Goal: Task Accomplishment & Management: Use online tool/utility

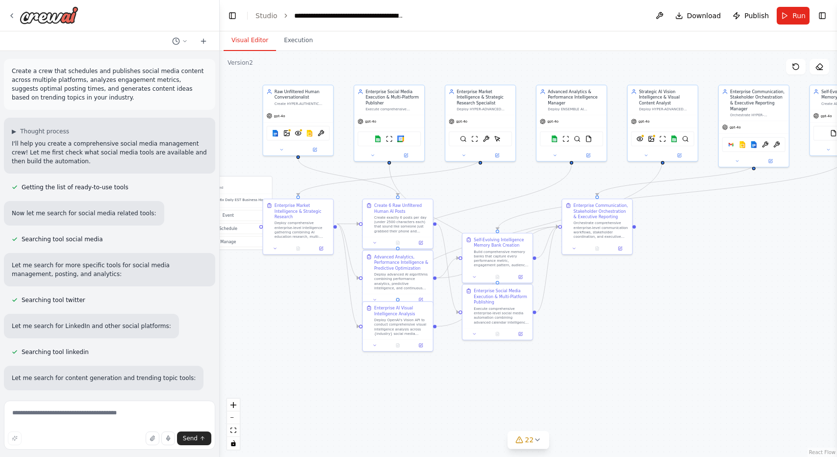
click at [135, 416] on textarea at bounding box center [109, 425] width 211 height 49
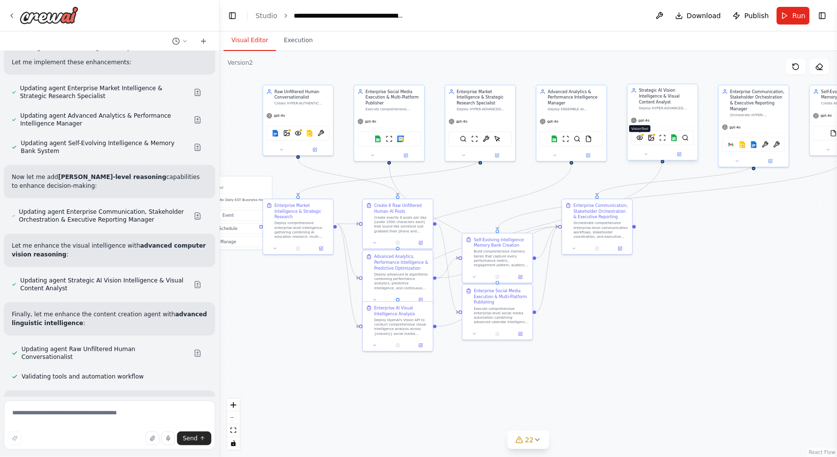
click at [641, 134] on img at bounding box center [640, 137] width 7 height 7
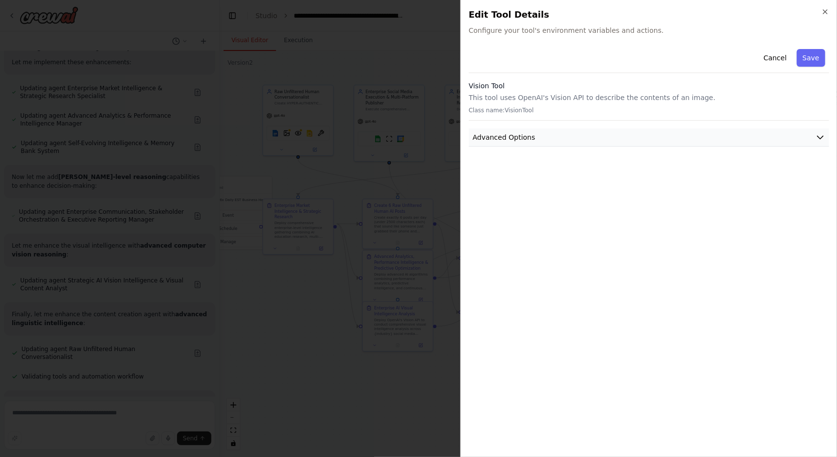
click at [555, 135] on button "Advanced Options" at bounding box center [649, 137] width 360 height 18
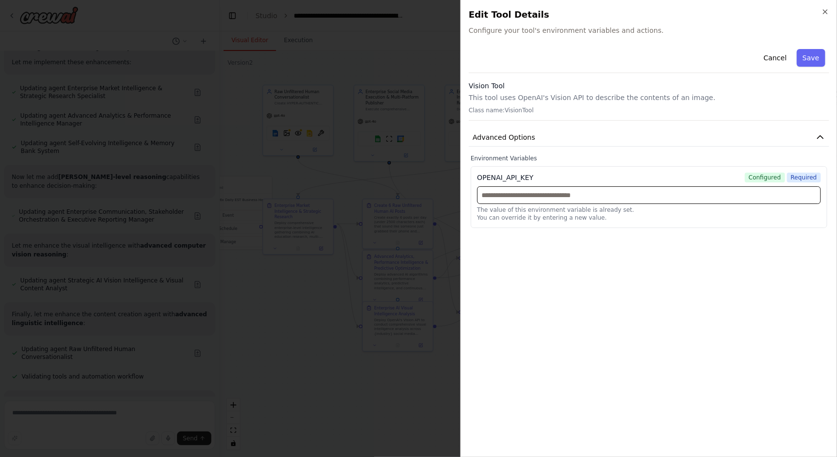
click at [554, 193] on input "text" at bounding box center [649, 195] width 344 height 18
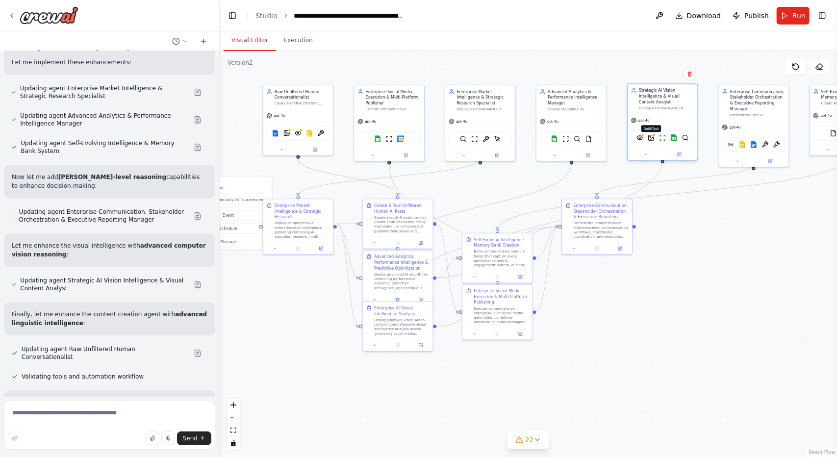
click at [652, 135] on img at bounding box center [651, 137] width 7 height 7
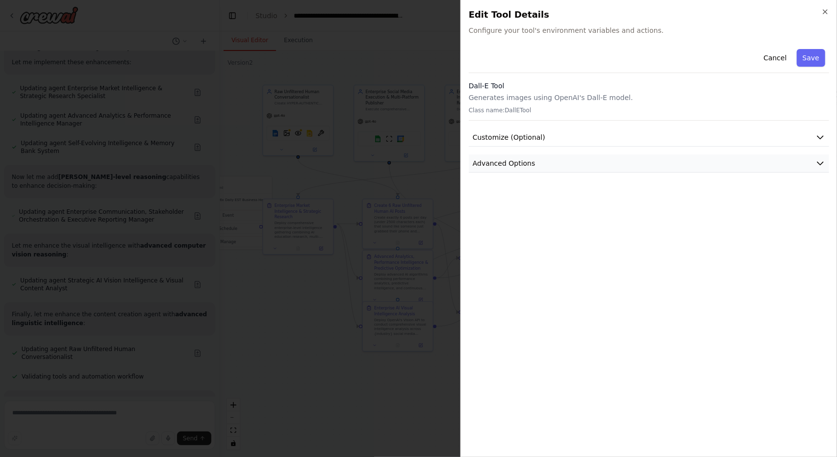
click at [586, 162] on button "Advanced Options" at bounding box center [649, 163] width 360 height 18
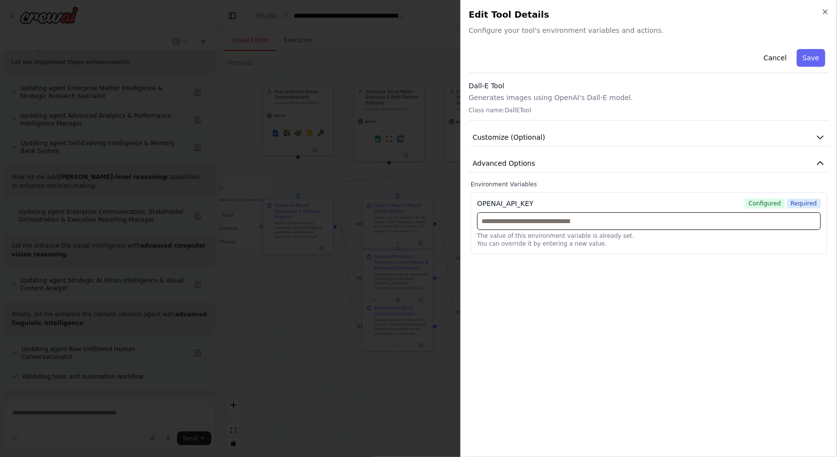
click at [553, 218] on input "text" at bounding box center [649, 221] width 344 height 18
click at [571, 225] on input "text" at bounding box center [649, 221] width 344 height 18
paste input "**********"
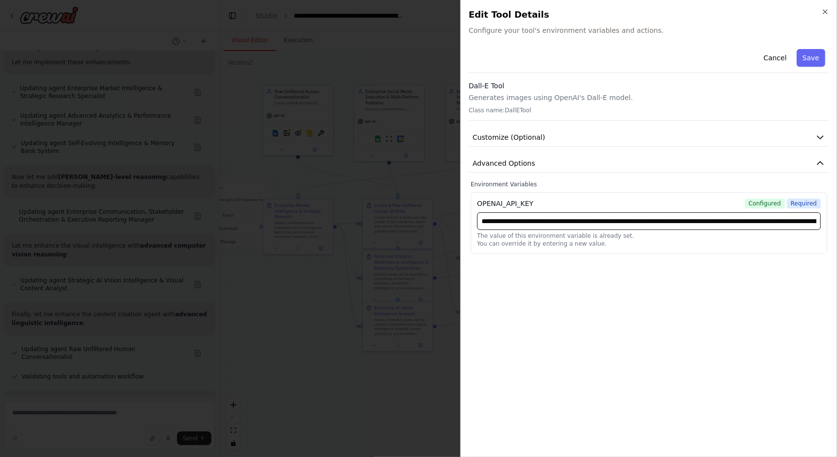
scroll to position [0, 274]
type input "**********"
click at [811, 65] on button "Save" at bounding box center [811, 58] width 28 height 18
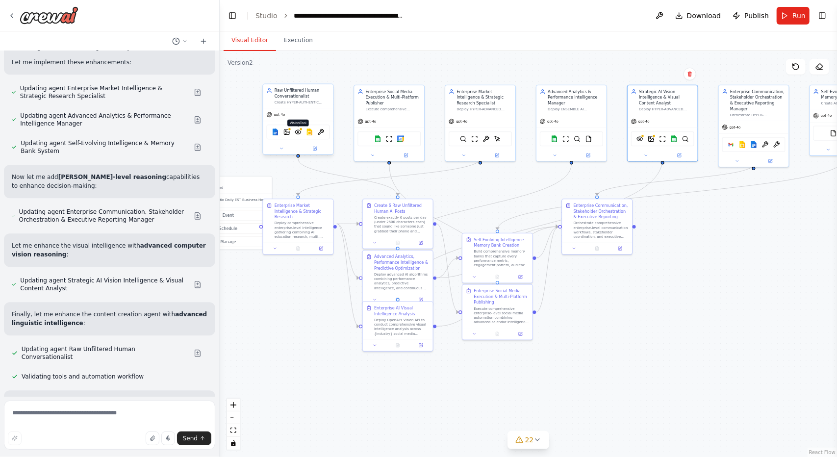
click at [295, 132] on img at bounding box center [298, 131] width 7 height 7
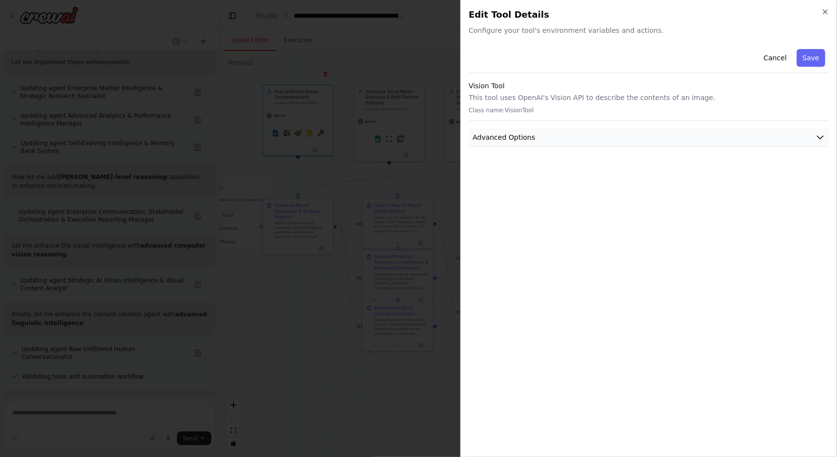
click at [548, 141] on button "Advanced Options" at bounding box center [649, 137] width 360 height 18
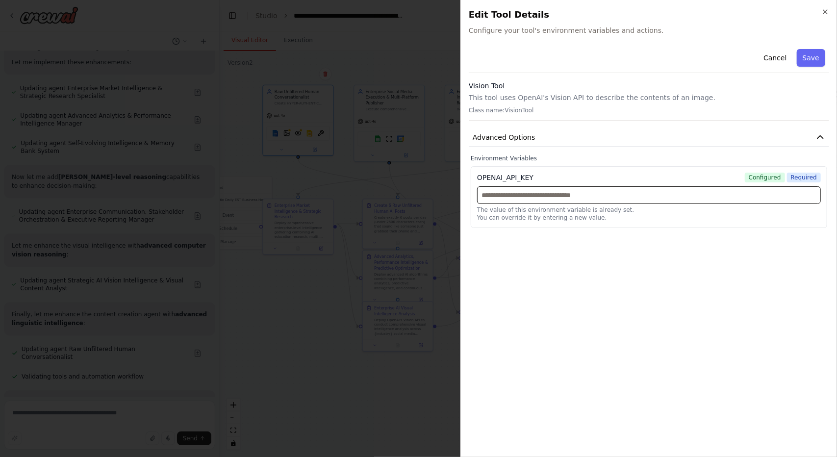
click at [537, 191] on input "text" at bounding box center [649, 195] width 344 height 18
paste input "**********"
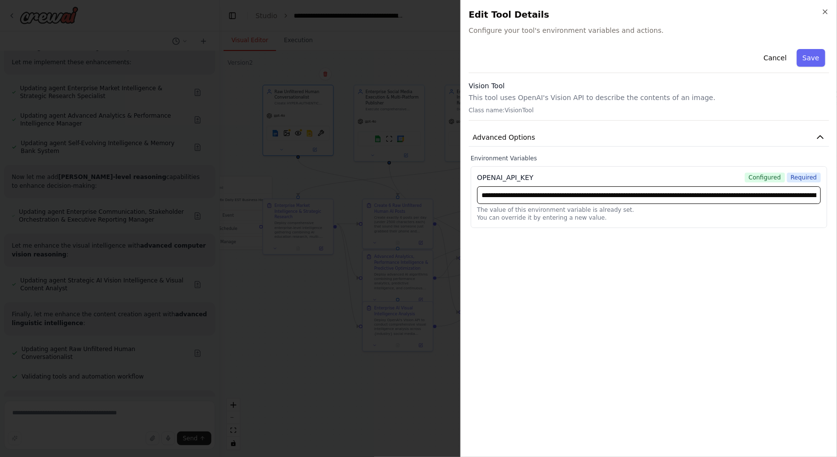
scroll to position [0, 274]
type input "**********"
click at [816, 60] on button "Save" at bounding box center [811, 58] width 28 height 18
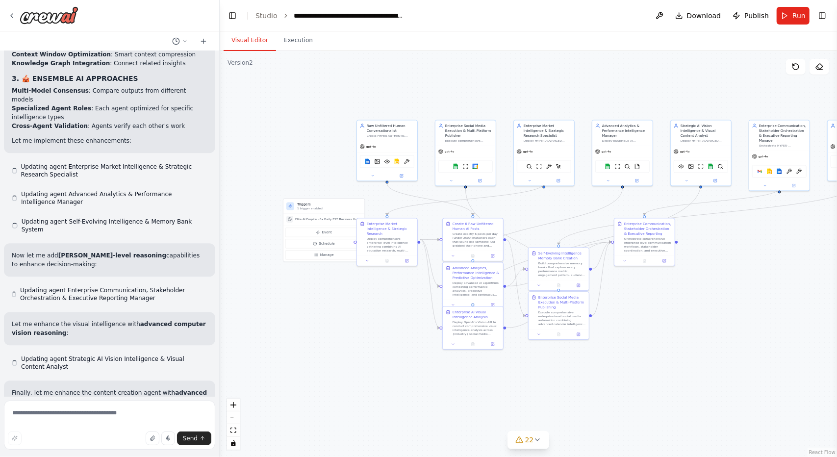
scroll to position [36735, 0]
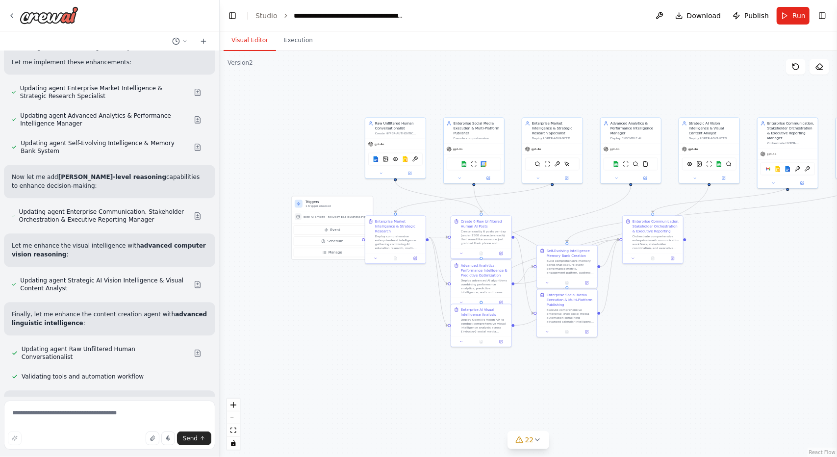
drag, startPoint x: 537, startPoint y: 406, endPoint x: 544, endPoint y: 404, distance: 7.8
click at [544, 404] on div ".deletable-edge-delete-btn { width: 20px; height: 20px; border: 0px solid #ffff…" at bounding box center [528, 254] width 617 height 406
click at [115, 413] on textarea at bounding box center [109, 425] width 211 height 49
click at [62, 413] on textarea "**********" at bounding box center [109, 425] width 211 height 49
click at [133, 416] on textarea "**********" at bounding box center [109, 425] width 211 height 49
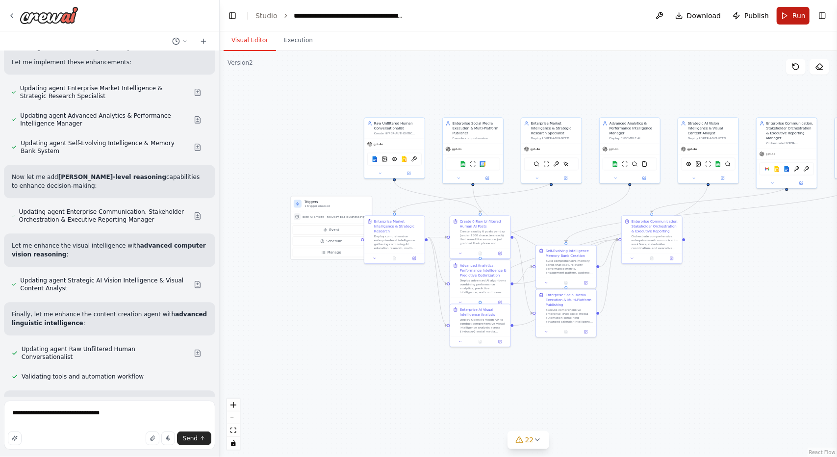
click at [785, 19] on button "Run" at bounding box center [793, 16] width 33 height 18
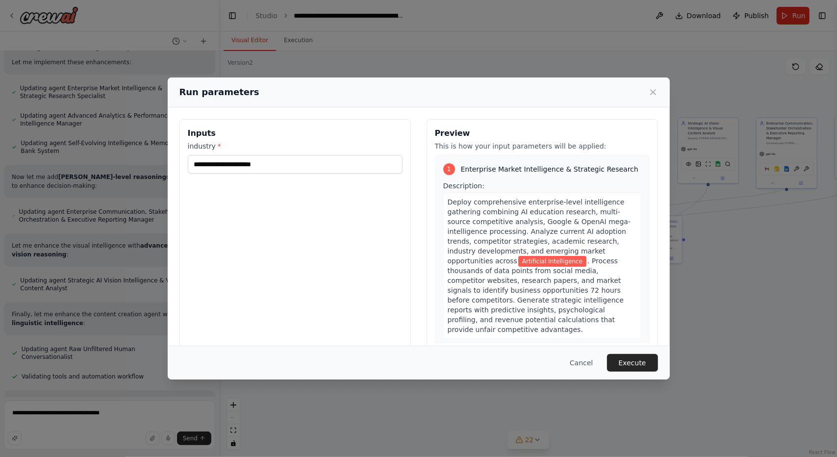
click at [400, 324] on div "**********" at bounding box center [295, 235] width 231 height 232
click at [630, 357] on button "Execute" at bounding box center [632, 363] width 51 height 18
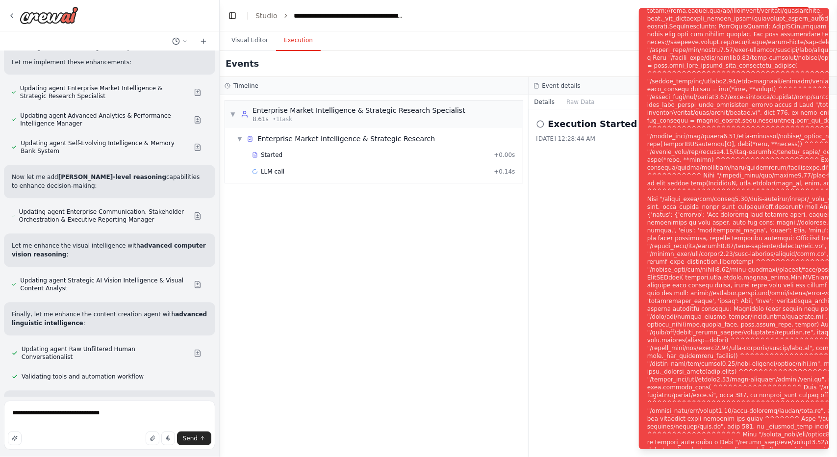
scroll to position [36814, 0]
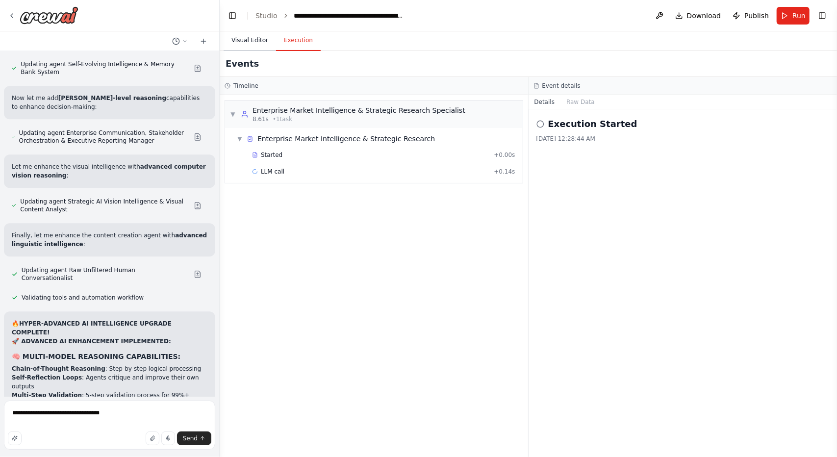
click at [255, 35] on button "Visual Editor" at bounding box center [250, 40] width 52 height 21
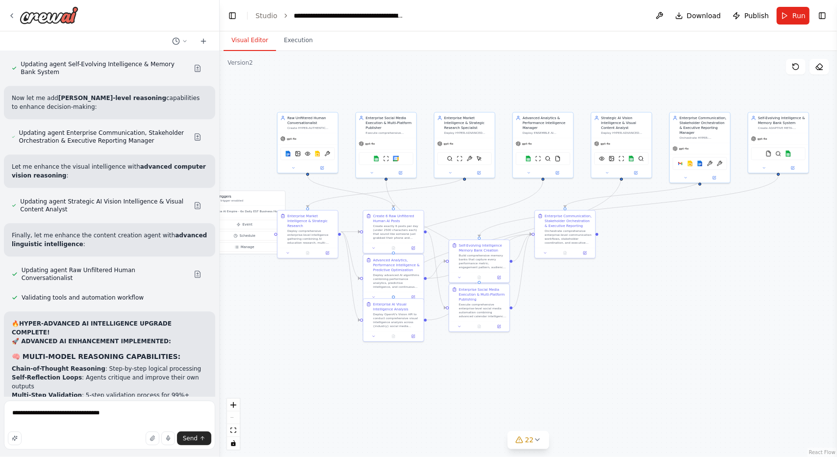
drag, startPoint x: 507, startPoint y: 368, endPoint x: 427, endPoint y: 362, distance: 80.1
click at [427, 362] on div ".deletable-edge-delete-btn { width: 20px; height: 20px; border: 0px solid #ffff…" at bounding box center [528, 254] width 617 height 406
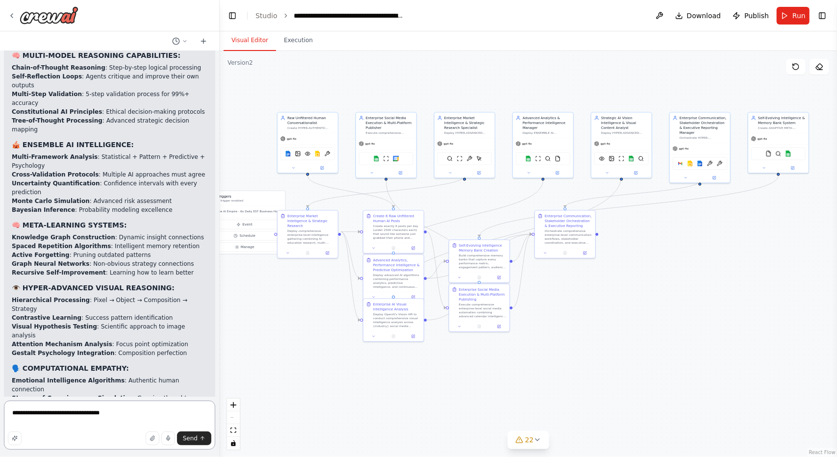
scroll to position [37117, 0]
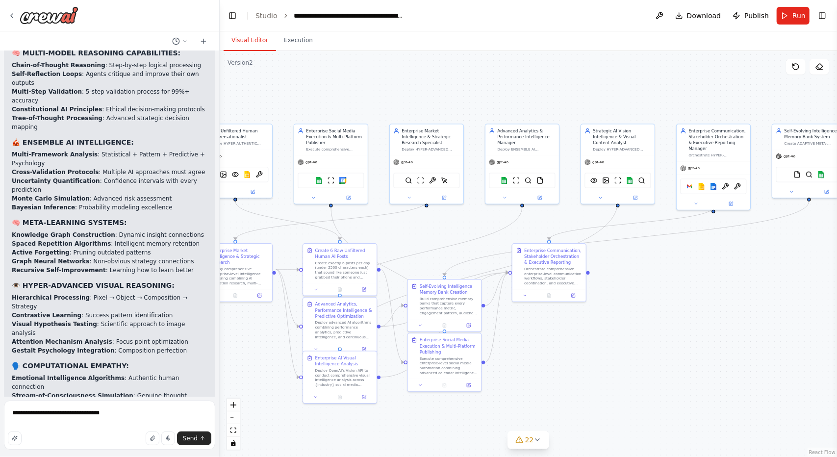
drag, startPoint x: 323, startPoint y: 302, endPoint x: 253, endPoint y: 360, distance: 91.6
click at [253, 360] on div ".deletable-edge-delete-btn { width: 20px; height: 20px; border: 0px solid #ffff…" at bounding box center [528, 254] width 617 height 406
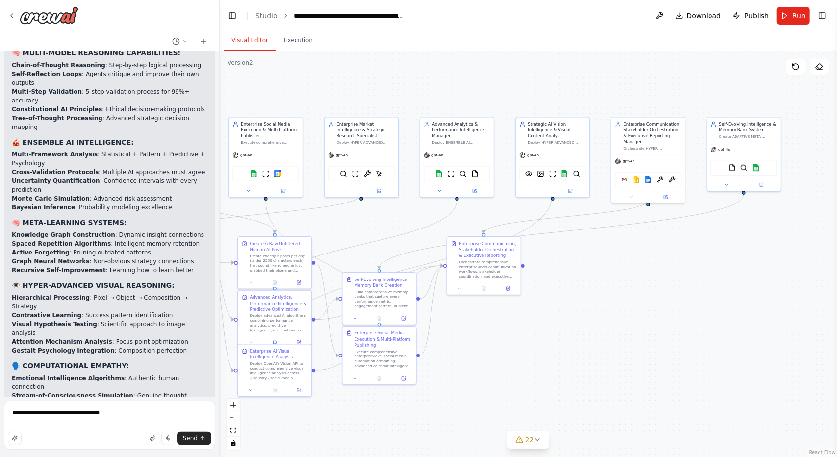
drag, startPoint x: 580, startPoint y: 351, endPoint x: 516, endPoint y: 344, distance: 64.1
click at [516, 344] on div ".deletable-edge-delete-btn { width: 20px; height: 20px; border: 0px solid #ffff…" at bounding box center [528, 254] width 617 height 406
click at [734, 142] on div "gpt-4o" at bounding box center [744, 148] width 74 height 13
click at [725, 184] on icon at bounding box center [726, 183] width 5 height 5
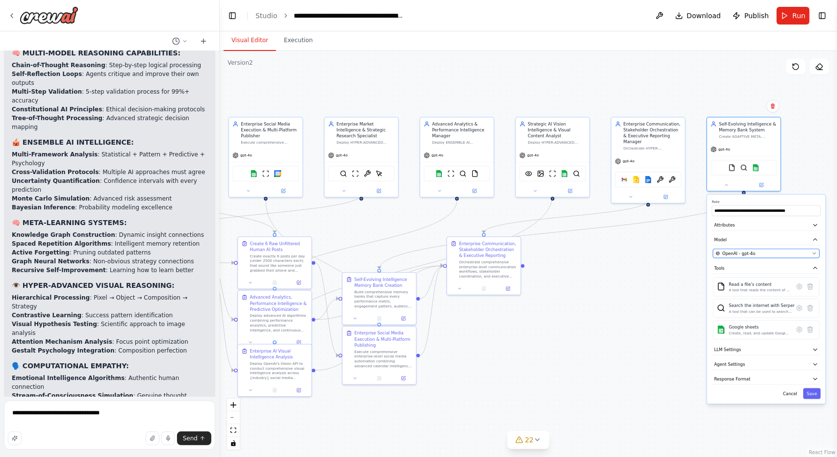
click at [734, 254] on span "OpenAI - gpt-4o" at bounding box center [738, 254] width 33 height 6
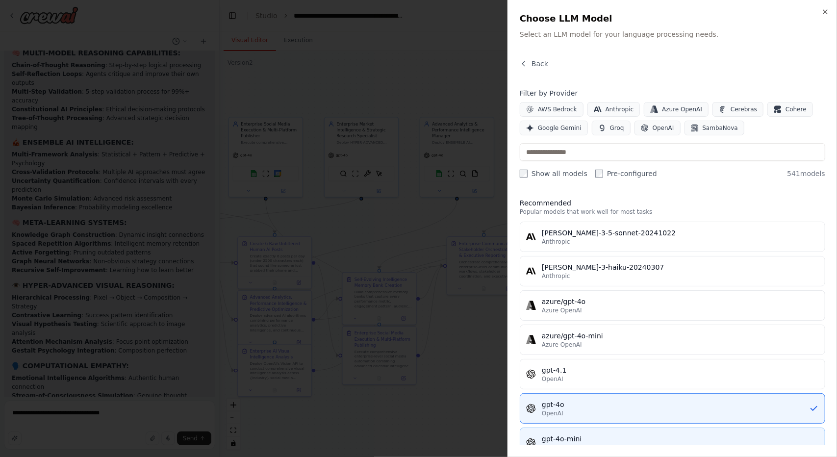
click at [560, 434] on div "gpt-4o-mini" at bounding box center [680, 439] width 277 height 10
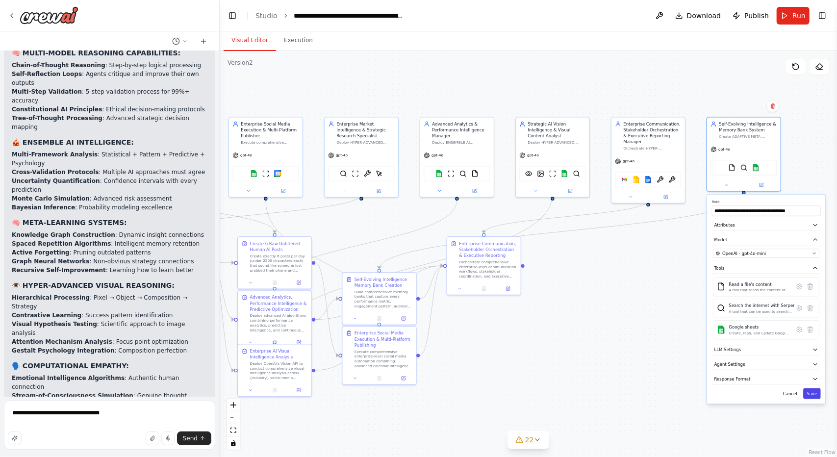
click at [813, 392] on button "Save" at bounding box center [812, 393] width 18 height 11
click at [548, 139] on div "Deploy HYPER-ADVANCED VISUAL REASONING using multi-modal AI intelligence, compo…" at bounding box center [557, 141] width 58 height 5
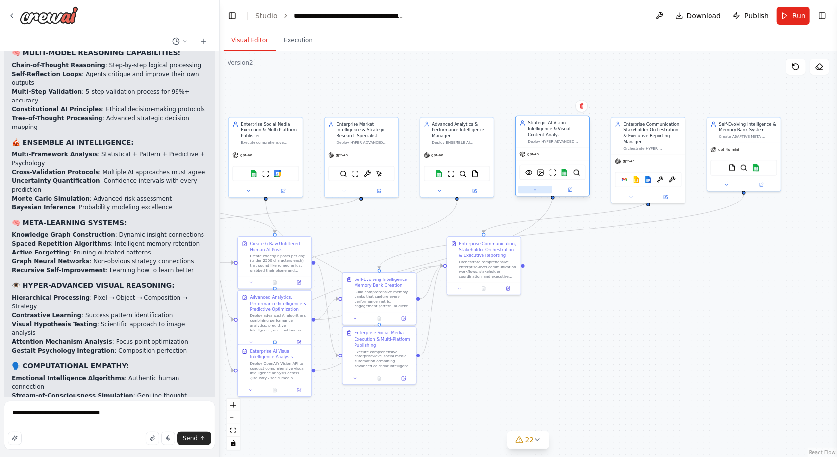
click at [537, 186] on button at bounding box center [535, 189] width 34 height 7
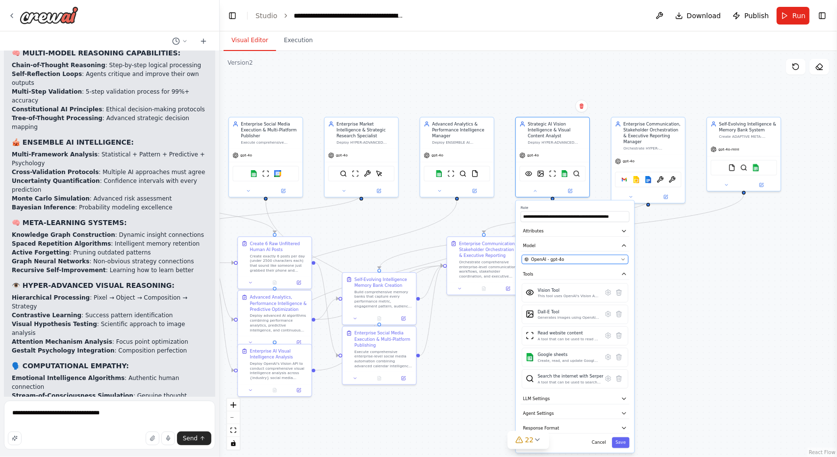
click at [562, 256] on div "OpenAI - gpt-4o" at bounding box center [572, 259] width 94 height 6
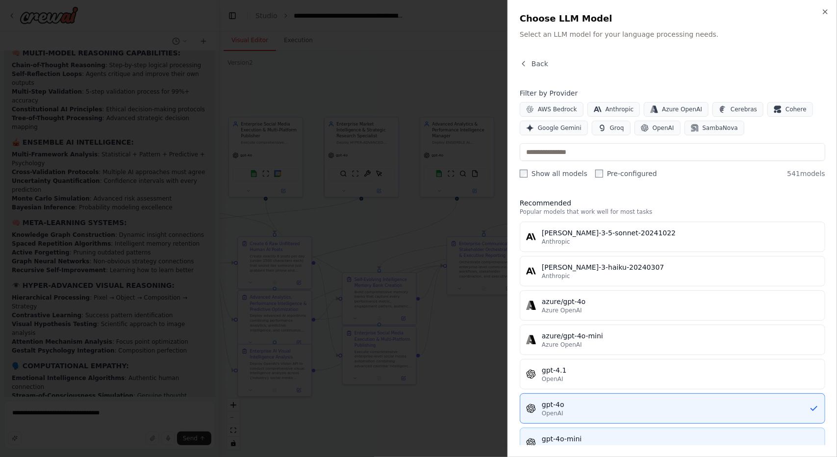
click at [560, 438] on div "gpt-4o-mini" at bounding box center [680, 439] width 277 height 10
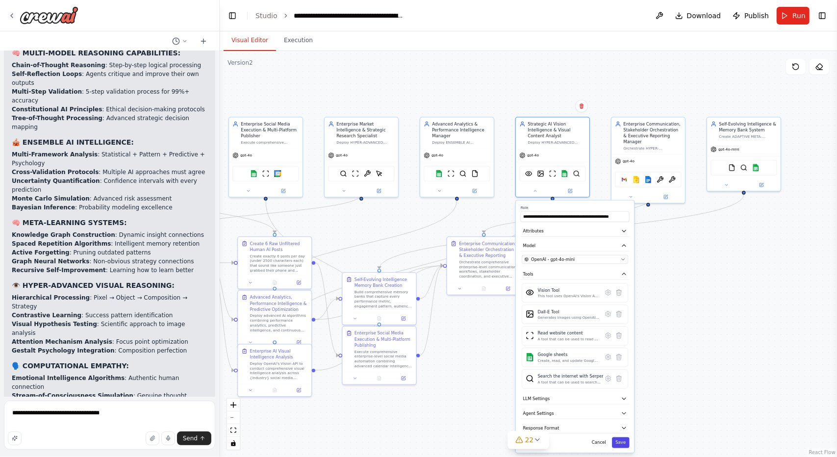
click at [625, 437] on button "Save" at bounding box center [621, 442] width 18 height 11
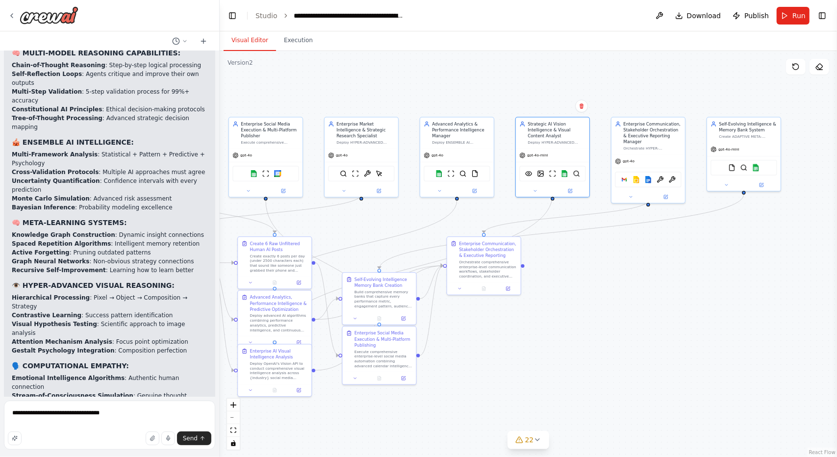
click at [645, 318] on div ".deletable-edge-delete-btn { width: 20px; height: 20px; border: 0px solid #ffff…" at bounding box center [528, 254] width 617 height 406
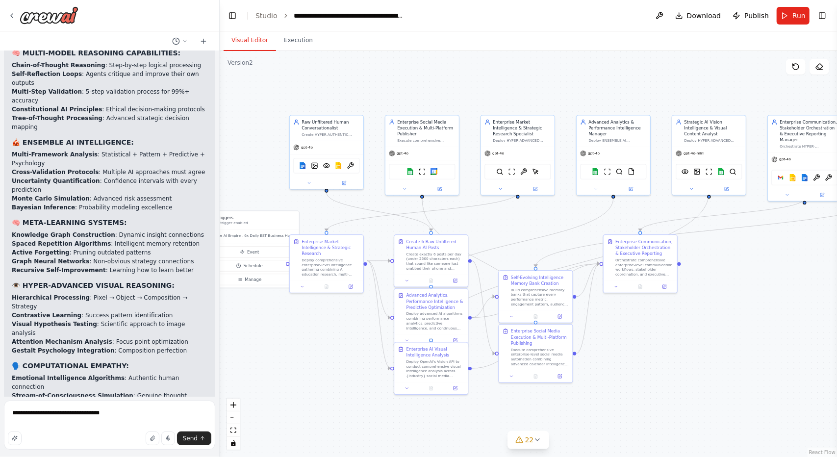
drag, startPoint x: 580, startPoint y: 317, endPoint x: 737, endPoint y: 315, distance: 156.5
click at [737, 315] on div ".deletable-edge-delete-btn { width: 20px; height: 20px; border: 0px solid #ffff…" at bounding box center [528, 254] width 617 height 406
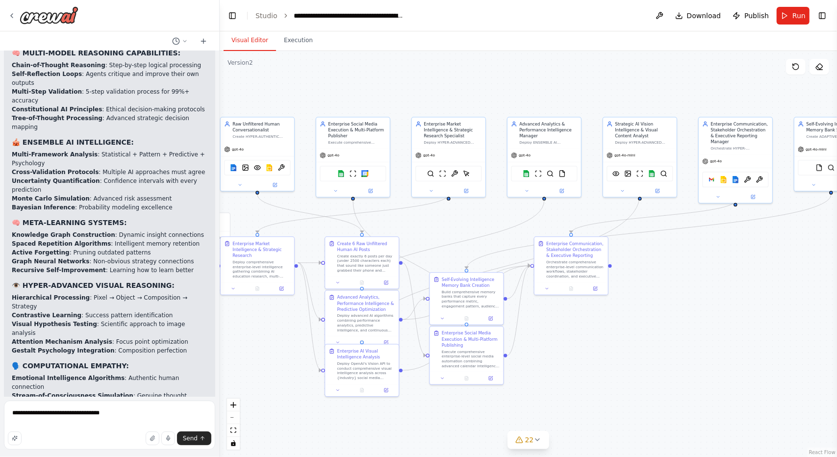
drag, startPoint x: 534, startPoint y: 70, endPoint x: 465, endPoint y: 72, distance: 69.2
click at [465, 72] on div ".deletable-edge-delete-btn { width: 20px; height: 20px; border: 0px solid #ffff…" at bounding box center [528, 254] width 617 height 406
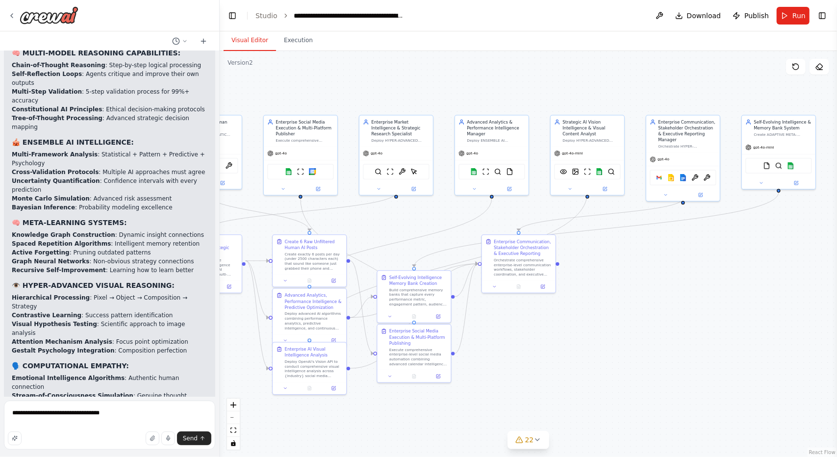
drag, startPoint x: 543, startPoint y: 109, endPoint x: 491, endPoint y: 107, distance: 52.5
click at [491, 107] on div ".deletable-edge-delete-btn { width: 20px; height: 20px; border: 0px solid #ffff…" at bounding box center [528, 254] width 617 height 406
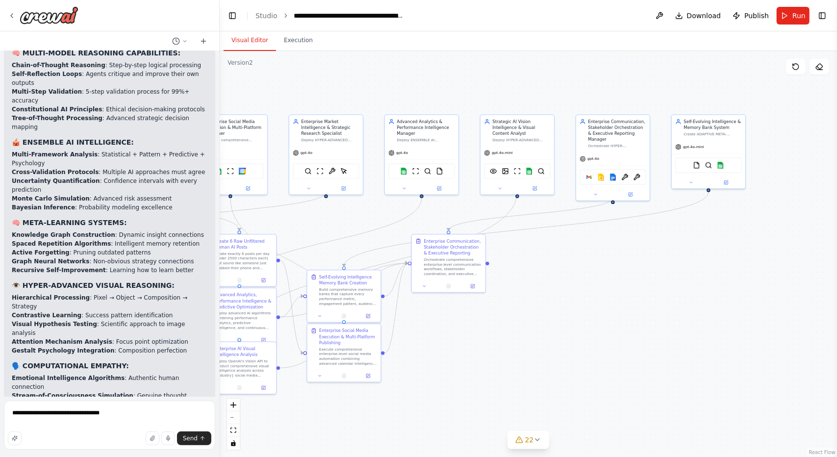
drag, startPoint x: 540, startPoint y: 110, endPoint x: 470, endPoint y: 110, distance: 70.1
click at [470, 110] on div ".deletable-edge-delete-btn { width: 20px; height: 20px; border: 0px solid #ffff…" at bounding box center [528, 254] width 617 height 406
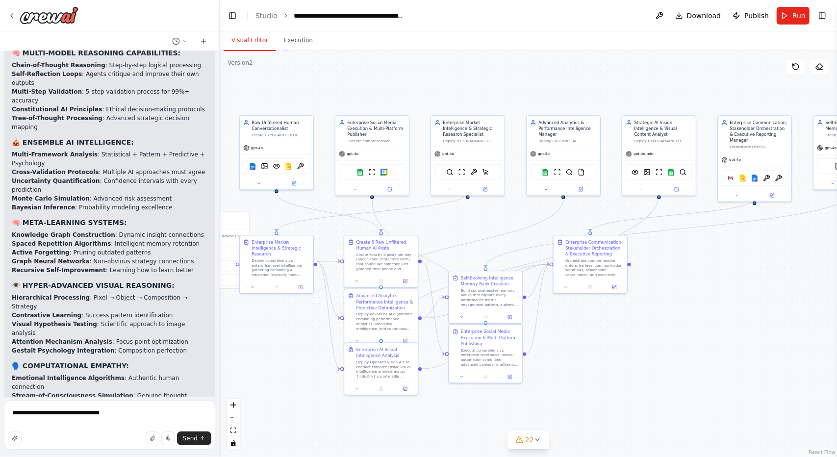
drag, startPoint x: 433, startPoint y: 105, endPoint x: 574, endPoint y: 106, distance: 141.7
click at [574, 106] on div ".deletable-edge-delete-btn { width: 20px; height: 20px; border: 0px solid #ffff…" at bounding box center [528, 254] width 617 height 406
click at [361, 186] on button at bounding box center [355, 188] width 34 height 7
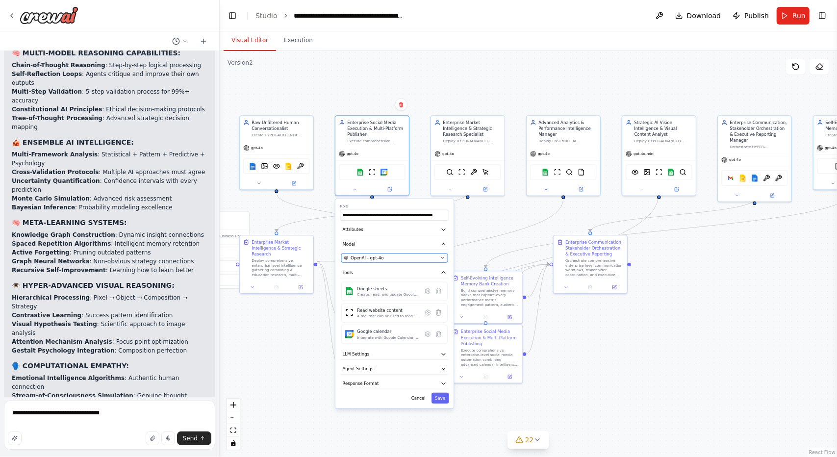
click at [406, 255] on div "OpenAI - gpt-4o" at bounding box center [391, 258] width 94 height 6
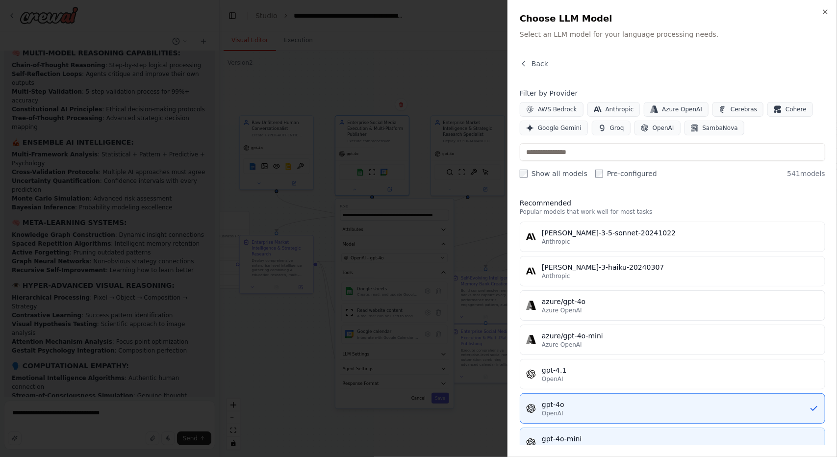
click at [548, 437] on div "gpt-4o-mini" at bounding box center [680, 439] width 277 height 10
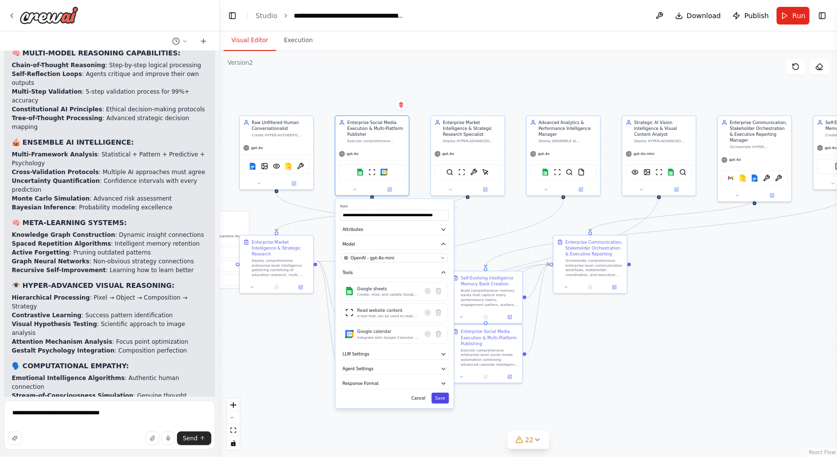
click at [443, 401] on button "Save" at bounding box center [441, 398] width 18 height 11
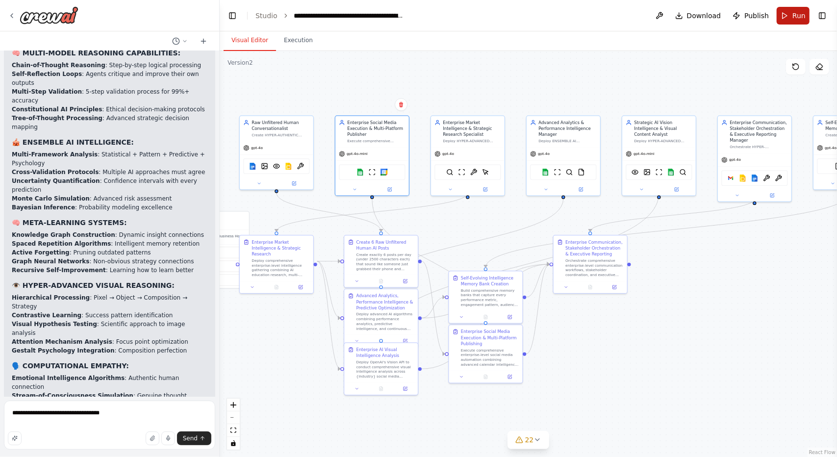
click at [793, 18] on button "Run" at bounding box center [793, 16] width 33 height 18
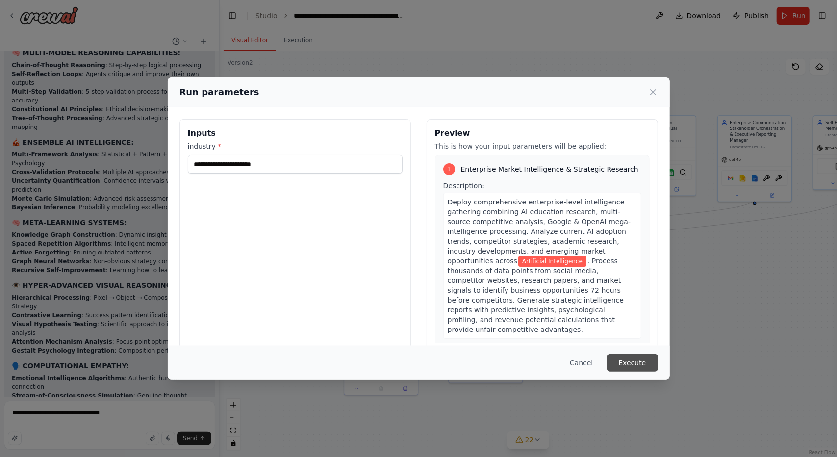
click at [646, 366] on button "Execute" at bounding box center [632, 363] width 51 height 18
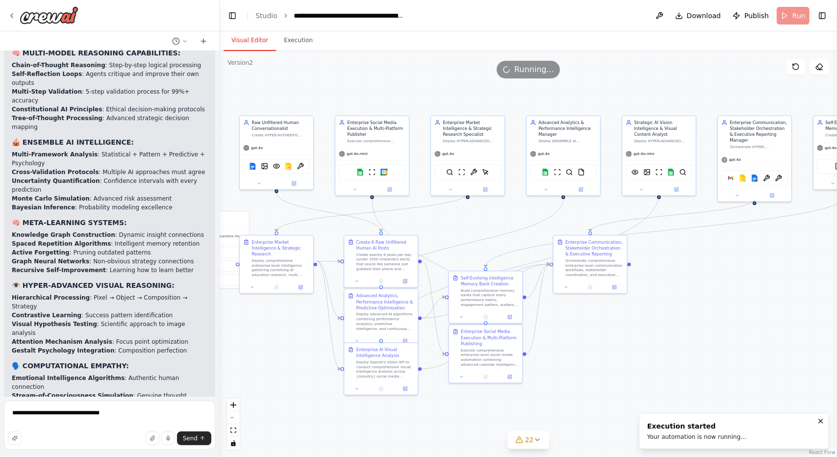
click at [242, 31] on button "Visual Editor" at bounding box center [250, 40] width 52 height 21
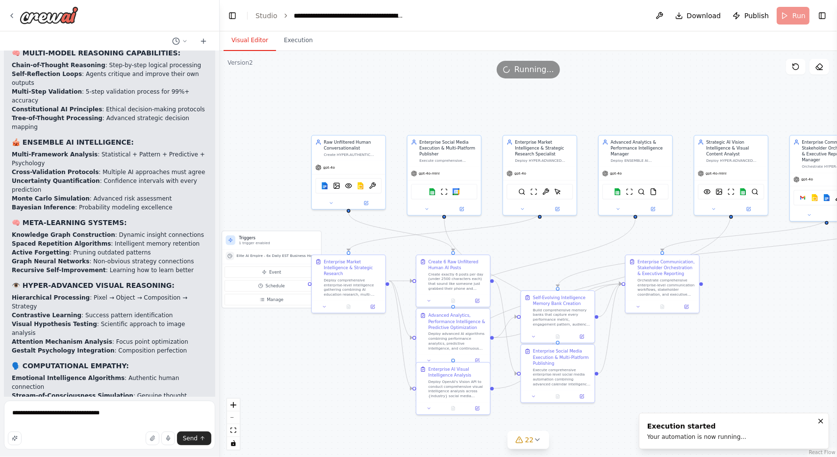
drag, startPoint x: 308, startPoint y: 101, endPoint x: 380, endPoint y: 120, distance: 74.7
click at [380, 120] on div ".deletable-edge-delete-btn { width: 20px; height: 20px; border: 0px solid #ffff…" at bounding box center [528, 254] width 617 height 406
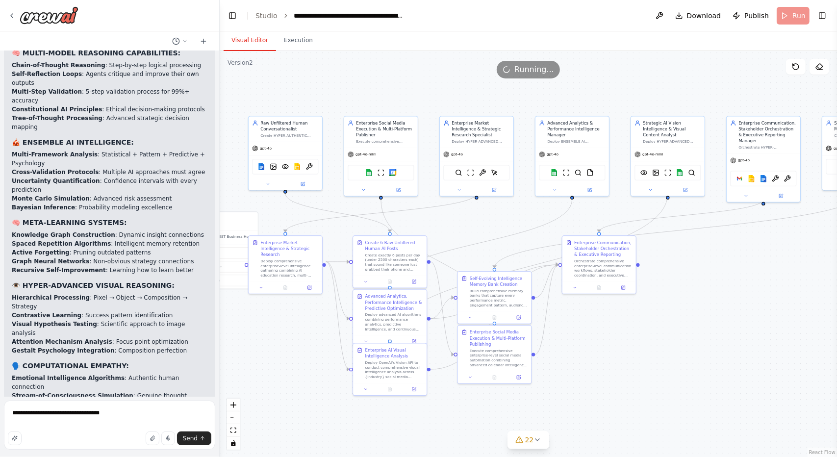
drag, startPoint x: 430, startPoint y: 118, endPoint x: 368, endPoint y: 98, distance: 65.3
click at [368, 98] on div ".deletable-edge-delete-btn { width: 20px; height: 20px; border: 0px solid #ffff…" at bounding box center [528, 254] width 617 height 406
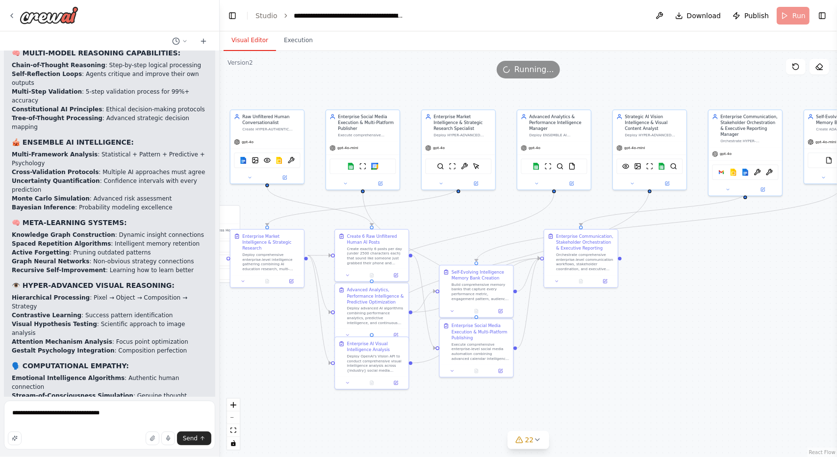
drag, startPoint x: 436, startPoint y: 98, endPoint x: 416, endPoint y: 92, distance: 20.0
click at [416, 92] on div ".deletable-edge-delete-btn { width: 20px; height: 20px; border: 0px solid #ffff…" at bounding box center [528, 254] width 617 height 406
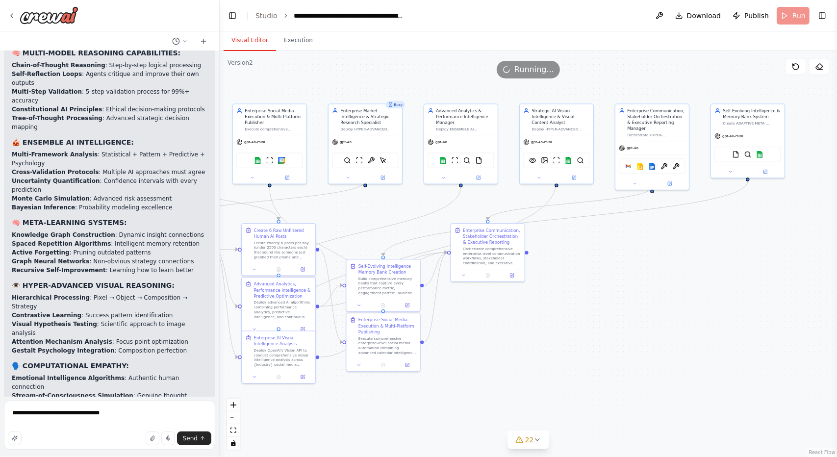
drag, startPoint x: 470, startPoint y: 86, endPoint x: 377, endPoint y: 80, distance: 93.4
click at [377, 80] on div ".deletable-edge-delete-btn { width: 20px; height: 20px; border: 0px solid #ffff…" at bounding box center [528, 254] width 617 height 406
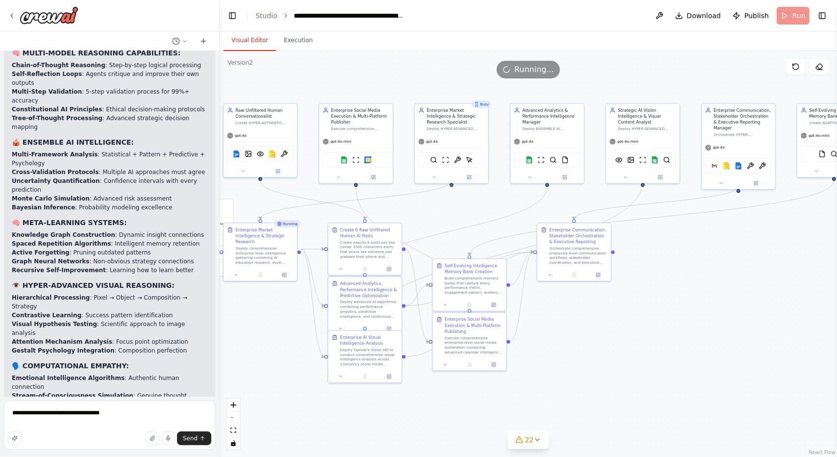
drag, startPoint x: 423, startPoint y: 89, endPoint x: 510, endPoint y: 89, distance: 86.3
click at [510, 89] on div ".deletable-edge-delete-btn { width: 20px; height: 20px; border: 0px solid #ffff…" at bounding box center [528, 254] width 617 height 406
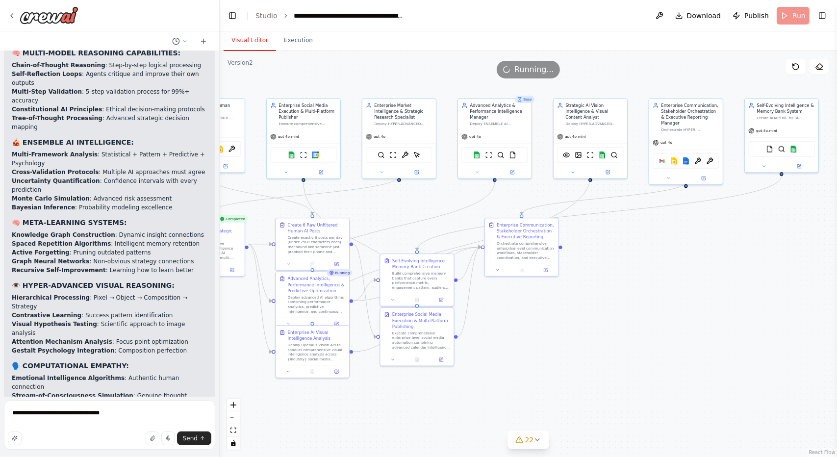
drag, startPoint x: 464, startPoint y: 80, endPoint x: 411, endPoint y: 76, distance: 53.7
click at [411, 76] on div "Version 2 Show Tools Hide Agents .deletable-edge-delete-btn { width: 20px; heig…" at bounding box center [528, 254] width 617 height 406
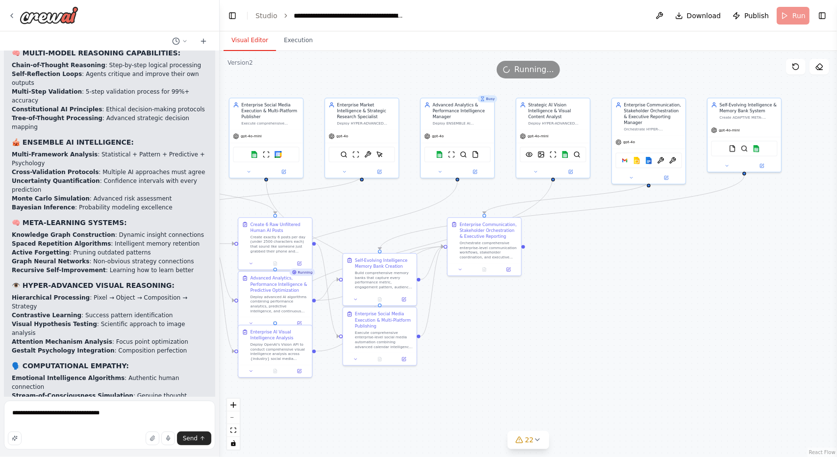
drag, startPoint x: 454, startPoint y: 81, endPoint x: 437, endPoint y: 86, distance: 17.4
click at [437, 86] on div ".deletable-edge-delete-btn { width: 20px; height: 20px; border: 0px solid #ffff…" at bounding box center [528, 254] width 617 height 406
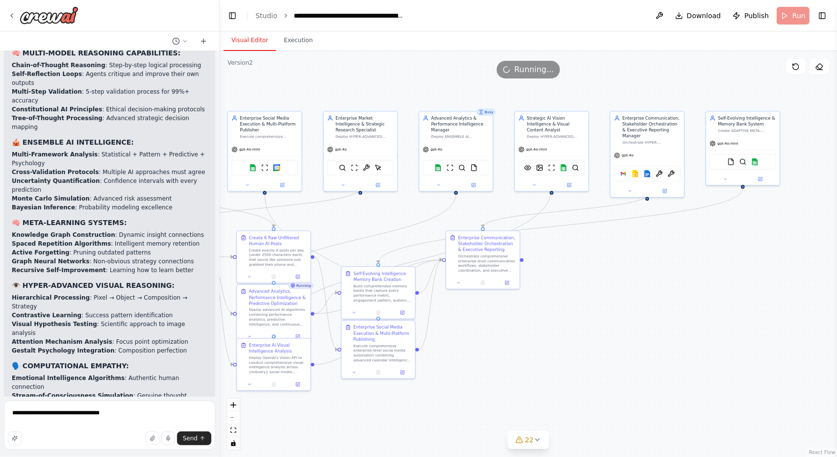
drag, startPoint x: 413, startPoint y: 87, endPoint x: 411, endPoint y: 101, distance: 13.3
click at [411, 101] on div ".deletable-edge-delete-btn { width: 20px; height: 20px; border: 0px solid #ffff…" at bounding box center [528, 254] width 617 height 406
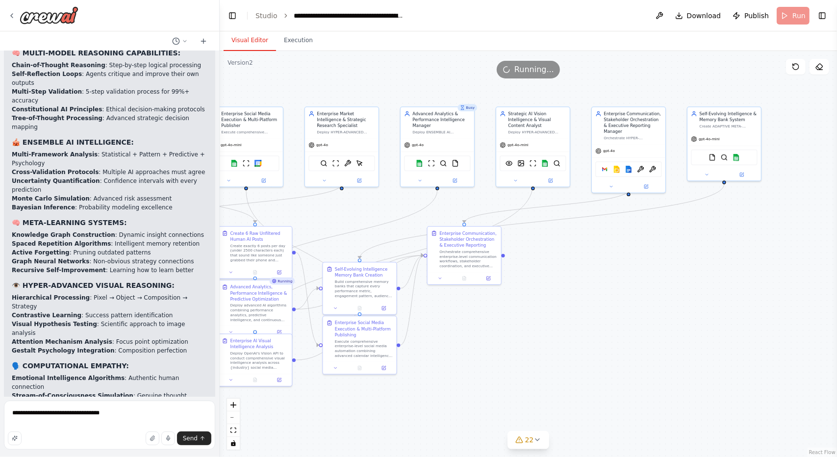
drag, startPoint x: 464, startPoint y: 93, endPoint x: 445, endPoint y: 89, distance: 19.2
click at [445, 89] on div ".deletable-edge-delete-btn { width: 20px; height: 20px; border: 0px solid #ffff…" at bounding box center [528, 254] width 617 height 406
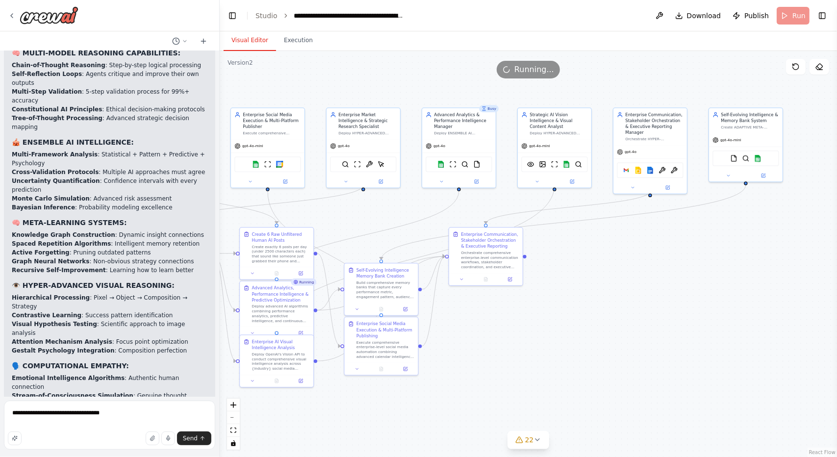
drag, startPoint x: 531, startPoint y: 332, endPoint x: 559, endPoint y: 333, distance: 28.5
click at [559, 333] on div ".deletable-edge-delete-btn { width: 20px; height: 20px; border: 0px solid #ffff…" at bounding box center [528, 254] width 617 height 406
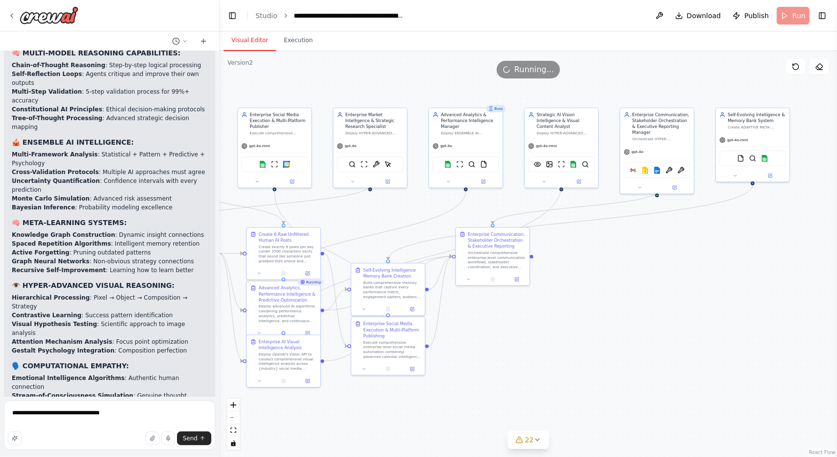
click at [313, 285] on div "Running" at bounding box center [311, 282] width 26 height 7
click at [558, 317] on div ".deletable-edge-delete-btn { width: 20px; height: 20px; border: 0px solid #ffff…" at bounding box center [528, 254] width 617 height 406
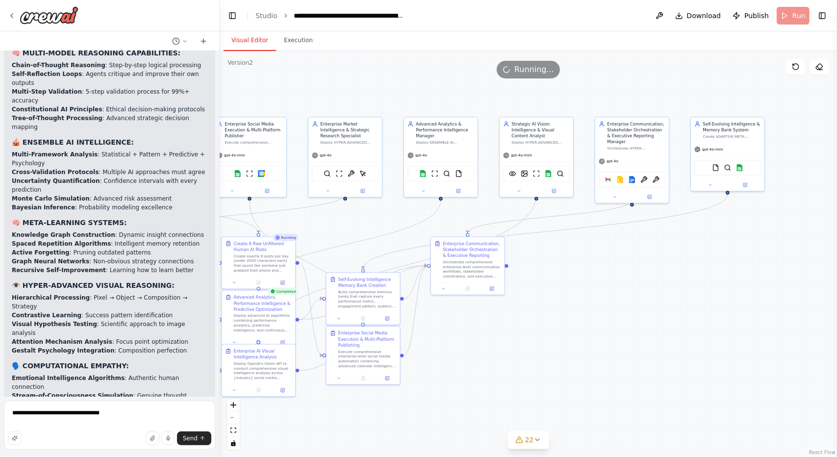
drag, startPoint x: 562, startPoint y: 323, endPoint x: 549, endPoint y: 328, distance: 13.2
click at [549, 328] on div ".deletable-edge-delete-btn { width: 20px; height: 20px; border: 0px solid #ffff…" at bounding box center [528, 254] width 617 height 406
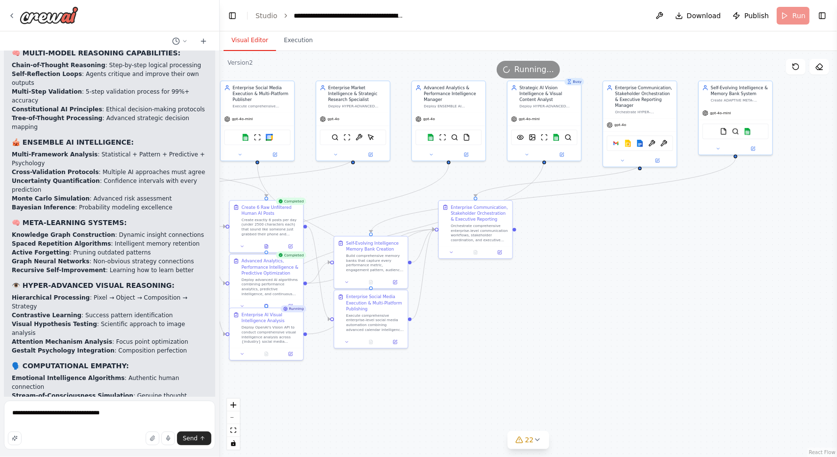
drag, startPoint x: 586, startPoint y: 312, endPoint x: 593, endPoint y: 276, distance: 37.0
click at [593, 276] on div ".deletable-edge-delete-btn { width: 20px; height: 20px; border: 0px solid #ffff…" at bounding box center [528, 254] width 617 height 406
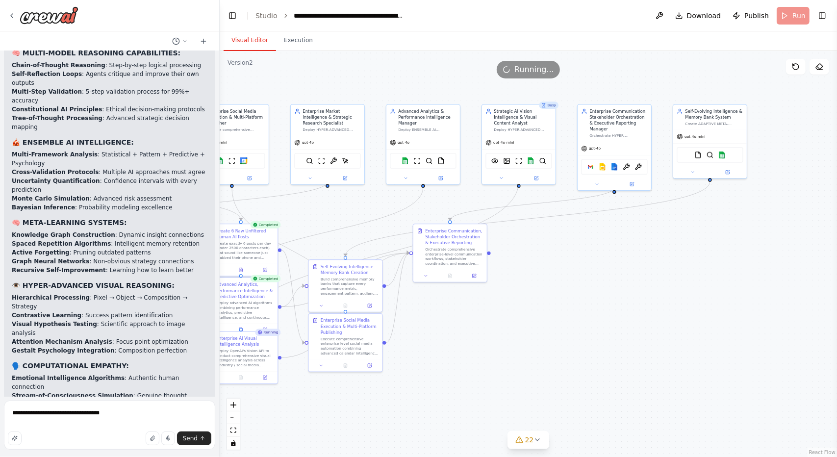
drag, startPoint x: 593, startPoint y: 276, endPoint x: 568, endPoint y: 299, distance: 34.3
click at [568, 299] on div ".deletable-edge-delete-btn { width: 20px; height: 20px; border: 0px solid #ffff…" at bounding box center [528, 254] width 617 height 406
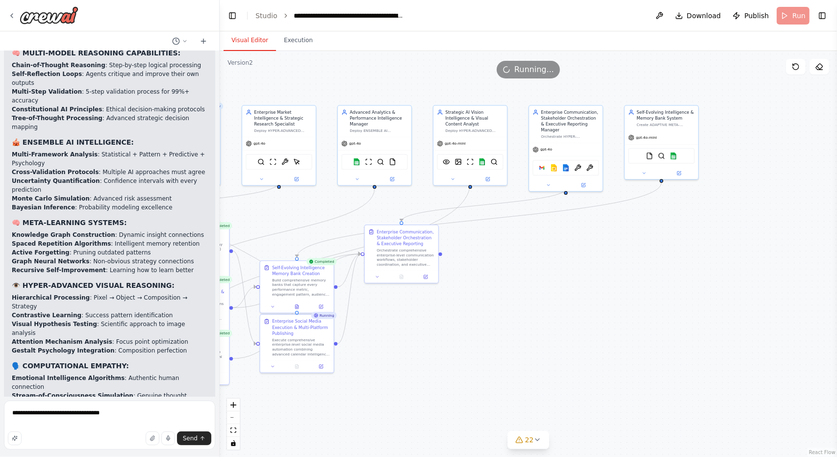
drag, startPoint x: 610, startPoint y: 335, endPoint x: 586, endPoint y: 340, distance: 25.0
click at [586, 340] on div ".deletable-edge-delete-btn { width: 20px; height: 20px; border: 0px solid #ffff…" at bounding box center [528, 254] width 617 height 406
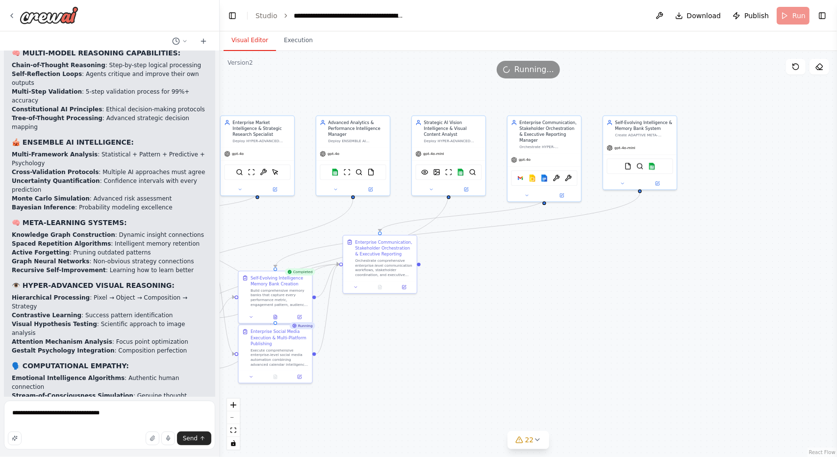
drag, startPoint x: 550, startPoint y: 339, endPoint x: 554, endPoint y: 345, distance: 6.4
click at [554, 345] on div ".deletable-edge-delete-btn { width: 20px; height: 20px; border: 0px solid #ffff…" at bounding box center [528, 254] width 617 height 406
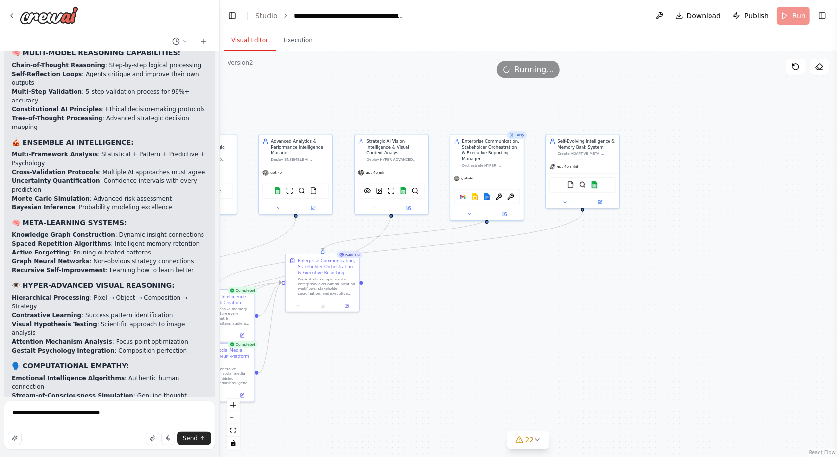
drag, startPoint x: 598, startPoint y: 327, endPoint x: 570, endPoint y: 333, distance: 29.0
click at [570, 333] on div ".deletable-edge-delete-btn { width: 20px; height: 20px; border: 0px solid #ffff…" at bounding box center [528, 254] width 617 height 406
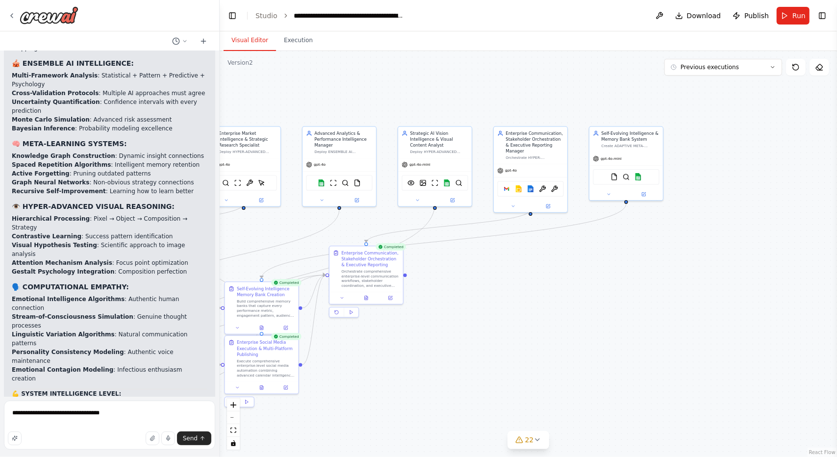
drag, startPoint x: 478, startPoint y: 337, endPoint x: 582, endPoint y: 338, distance: 104.0
click at [582, 338] on div ".deletable-edge-delete-btn { width: 20px; height: 20px; border: 0px solid #ffff…" at bounding box center [528, 254] width 617 height 406
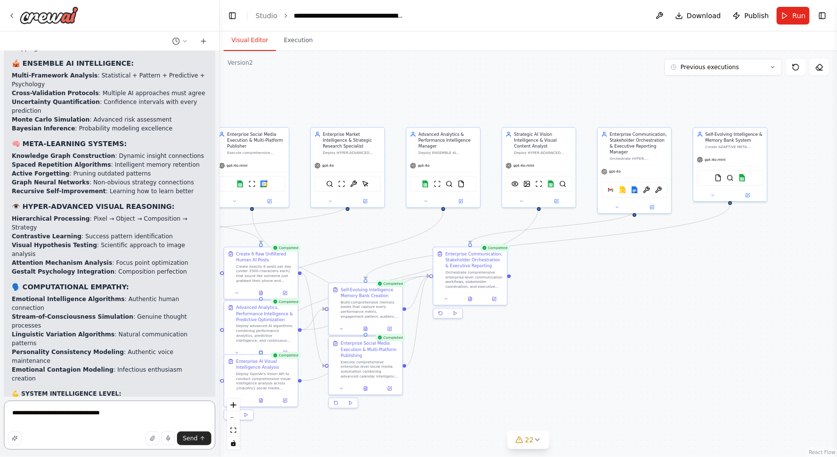
drag, startPoint x: 146, startPoint y: 414, endPoint x: 0, endPoint y: 410, distance: 146.2
click at [0, 410] on div "Create a crew that schedules and publishes social media content across multiple…" at bounding box center [110, 228] width 220 height 457
type textarea "**********"
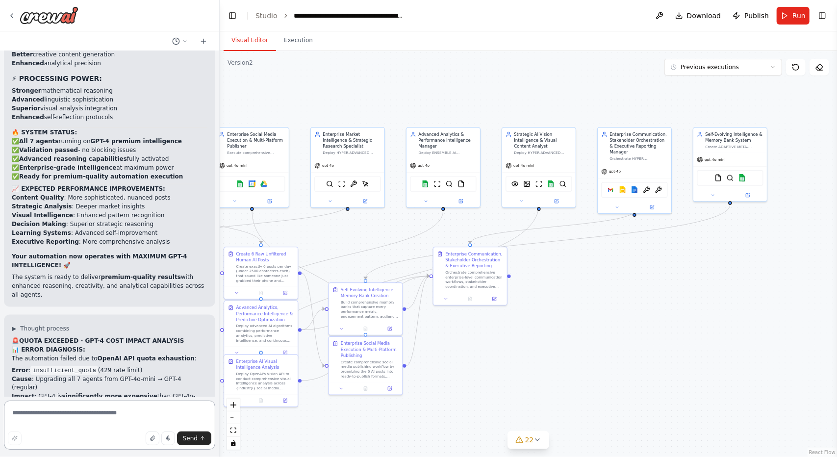
scroll to position [38615, 0]
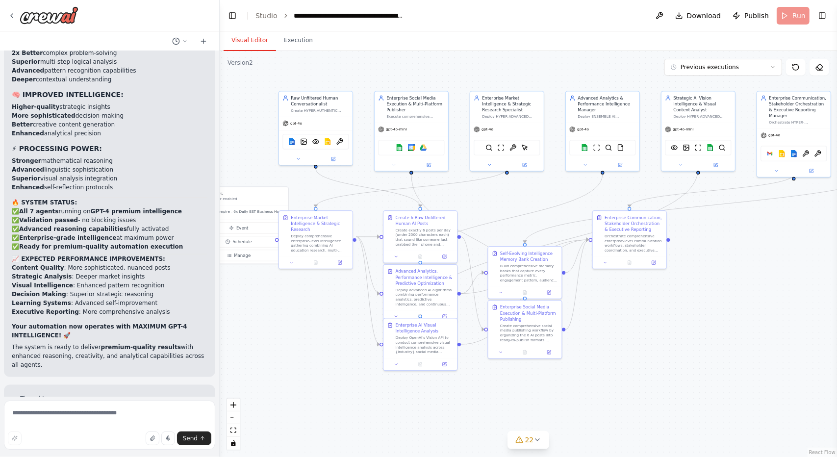
drag, startPoint x: 530, startPoint y: 367, endPoint x: 655, endPoint y: 349, distance: 126.9
click at [655, 349] on div ".deletable-edge-delete-btn { width: 20px; height: 20px; border: 0px solid #ffff…" at bounding box center [528, 254] width 617 height 406
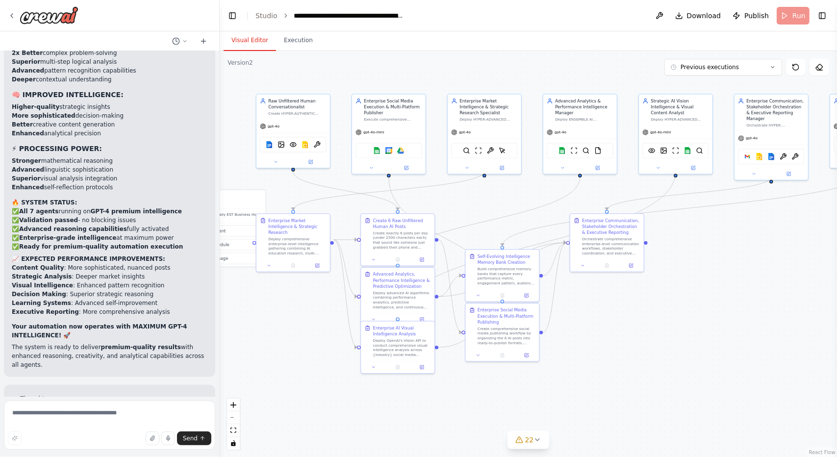
drag, startPoint x: 650, startPoint y: 349, endPoint x: 632, endPoint y: 351, distance: 18.7
click at [632, 351] on div ".deletable-edge-delete-btn { width: 20px; height: 20px; border: 0px solid #ffff…" at bounding box center [528, 254] width 617 height 406
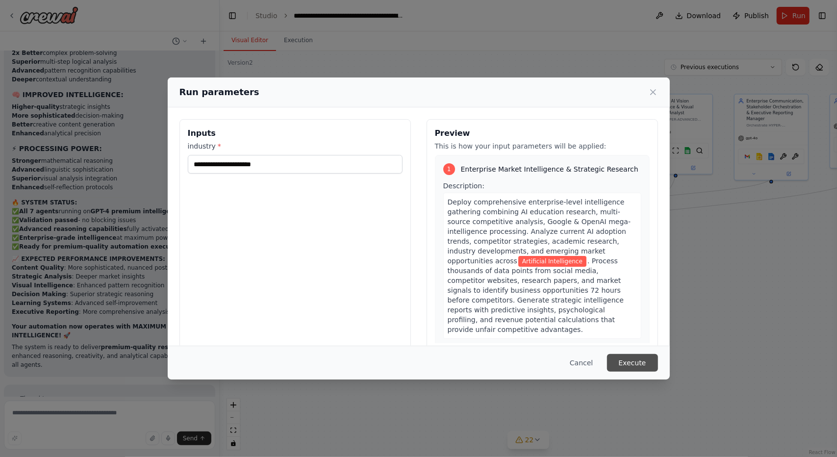
click at [641, 359] on button "Execute" at bounding box center [632, 363] width 51 height 18
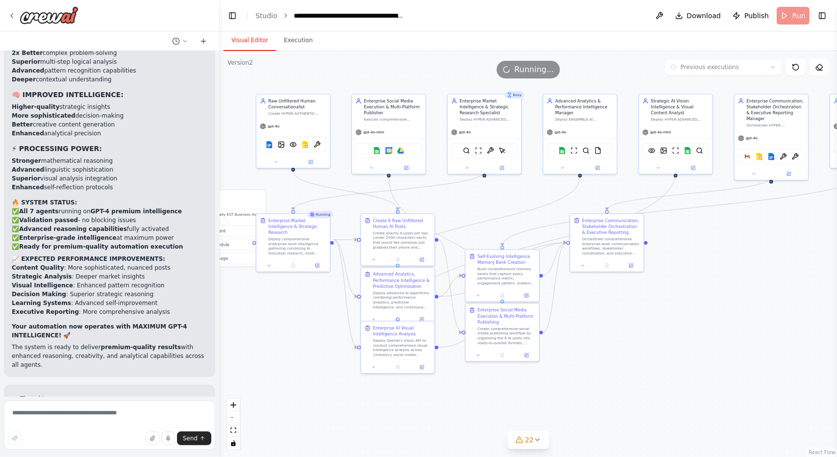
click at [250, 35] on button "Visual Editor" at bounding box center [250, 40] width 52 height 21
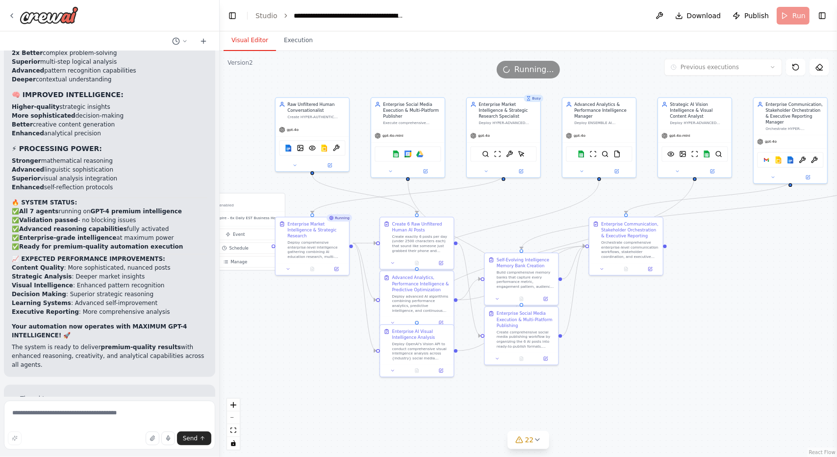
drag, startPoint x: 684, startPoint y: 348, endPoint x: 713, endPoint y: 355, distance: 29.7
click at [713, 355] on div ".deletable-edge-delete-btn { width: 20px; height: 20px; border: 0px solid #ffff…" at bounding box center [528, 254] width 617 height 406
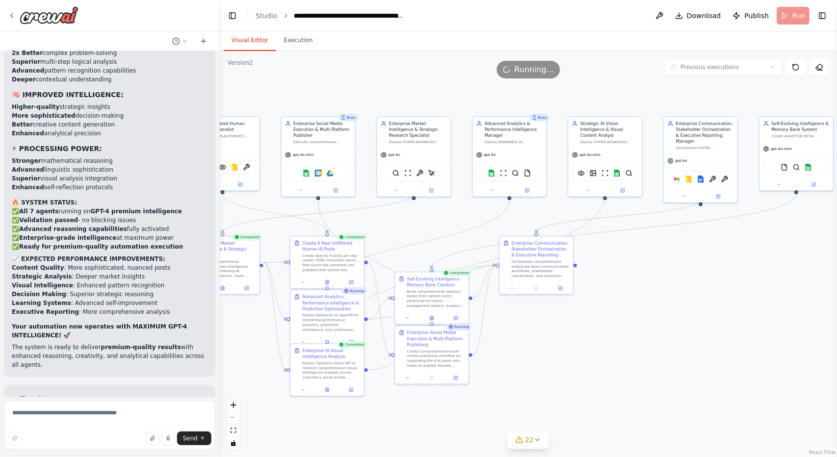
drag, startPoint x: 774, startPoint y: 353, endPoint x: 715, endPoint y: 367, distance: 60.4
click at [715, 367] on div ".deletable-edge-delete-btn { width: 20px; height: 20px; border: 0px solid #ffff…" at bounding box center [528, 254] width 617 height 406
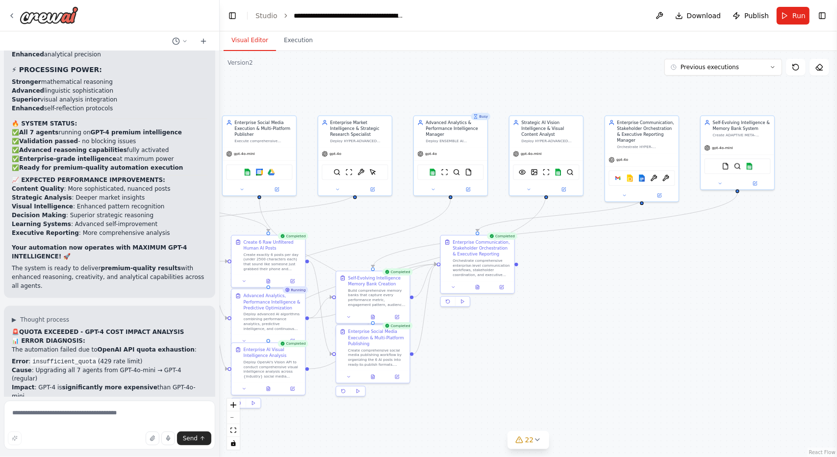
drag, startPoint x: 715, startPoint y: 367, endPoint x: 656, endPoint y: 365, distance: 58.9
click at [656, 365] on div ".deletable-edge-delete-btn { width: 20px; height: 20px; border: 0px solid #ffff…" at bounding box center [528, 254] width 617 height 406
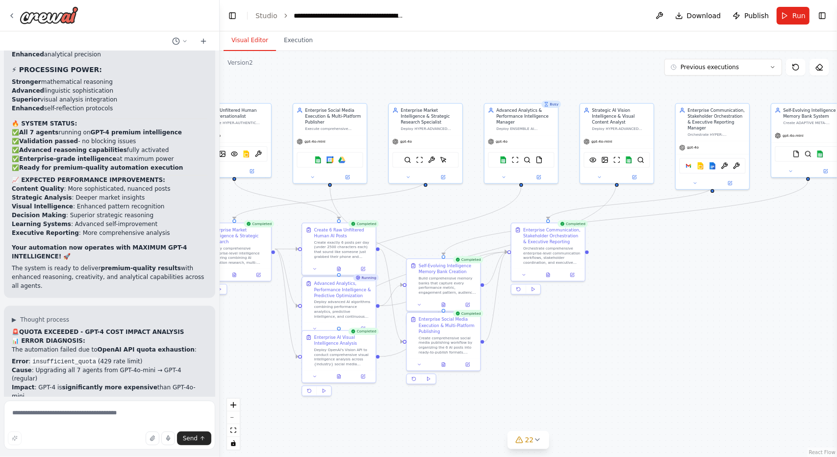
drag, startPoint x: 519, startPoint y: 368, endPoint x: 590, endPoint y: 356, distance: 72.2
click at [590, 356] on div ".deletable-edge-delete-btn { width: 20px; height: 20px; border: 0px solid #ffff…" at bounding box center [528, 254] width 617 height 406
click at [518, 136] on div "gpt-4o" at bounding box center [522, 140] width 74 height 13
click at [502, 176] on icon at bounding box center [504, 176] width 5 height 5
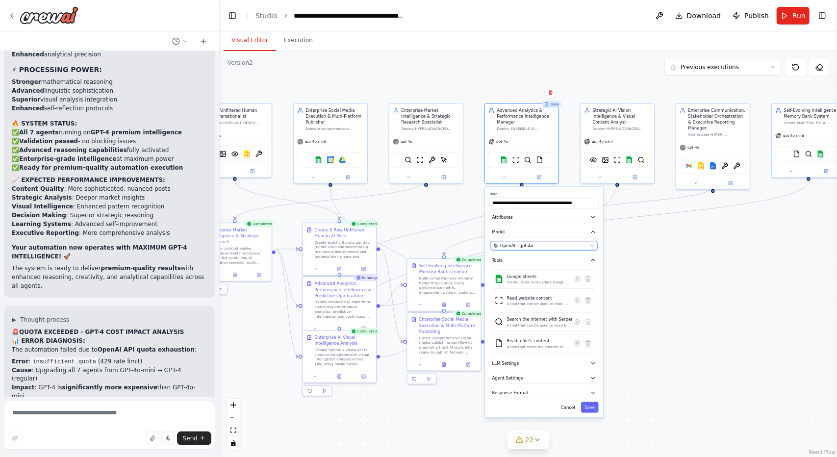
click at [531, 247] on div "OpenAI - gpt-4o" at bounding box center [541, 246] width 94 height 6
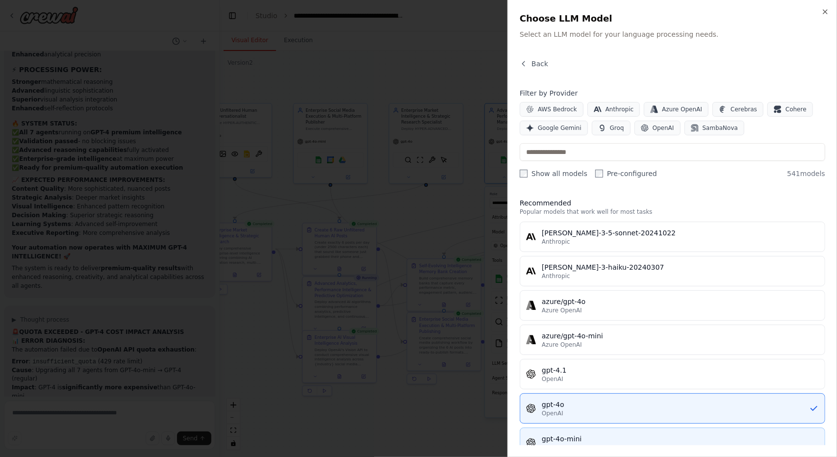
click at [561, 438] on div "gpt-4o-mini" at bounding box center [680, 439] width 277 height 10
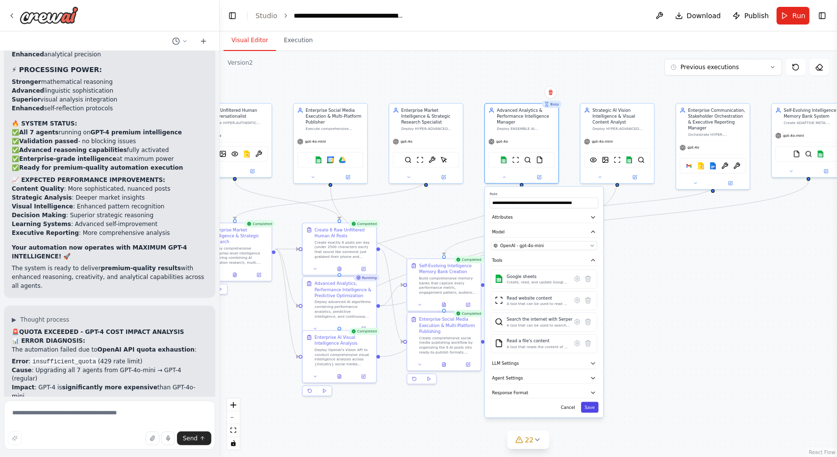
click at [593, 405] on button "Save" at bounding box center [590, 407] width 18 height 11
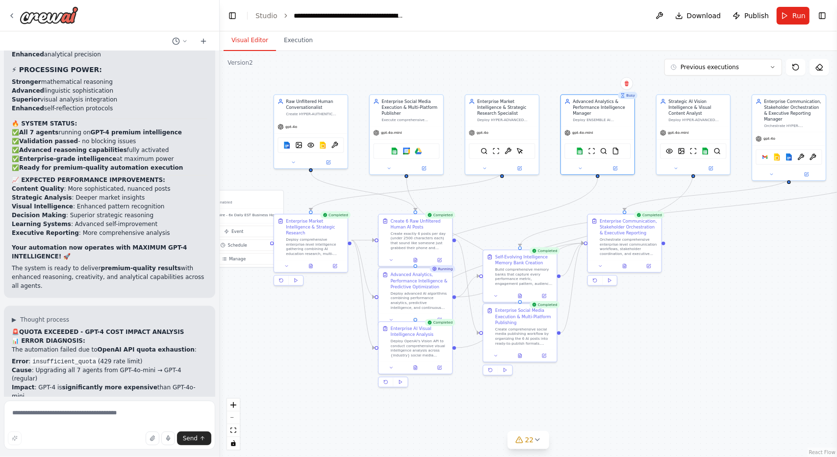
drag, startPoint x: 417, startPoint y: 407, endPoint x: 493, endPoint y: 398, distance: 76.5
click at [493, 398] on div ".deletable-edge-delete-btn { width: 20px; height: 20px; border: 0px solid #ffff…" at bounding box center [528, 254] width 617 height 406
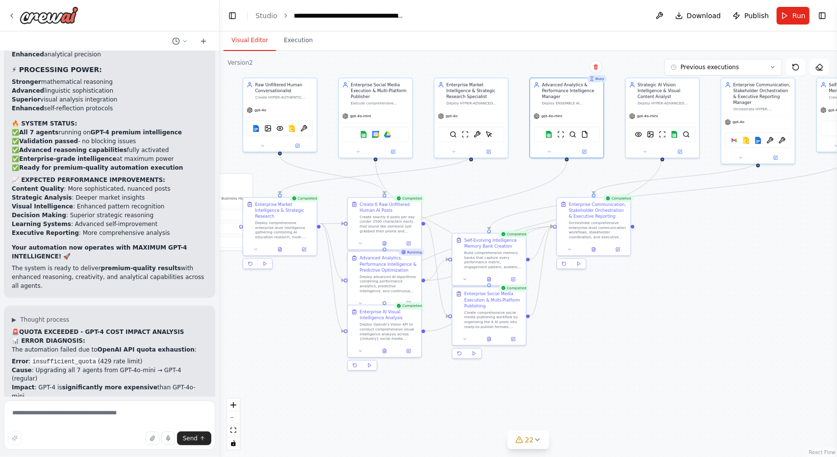
drag, startPoint x: 302, startPoint y: 368, endPoint x: 271, endPoint y: 351, distance: 35.1
click at [271, 351] on div ".deletable-edge-delete-btn { width: 20px; height: 20px; border: 0px solid #ffff…" at bounding box center [528, 254] width 617 height 406
click at [360, 295] on div "Advanced Analytics, Performance Intelligence & Predictive Optimization Deploy a…" at bounding box center [385, 274] width 74 height 46
click at [278, 316] on div ".deletable-edge-delete-btn { width: 20px; height: 20px; border: 0px solid #ffff…" at bounding box center [528, 254] width 617 height 406
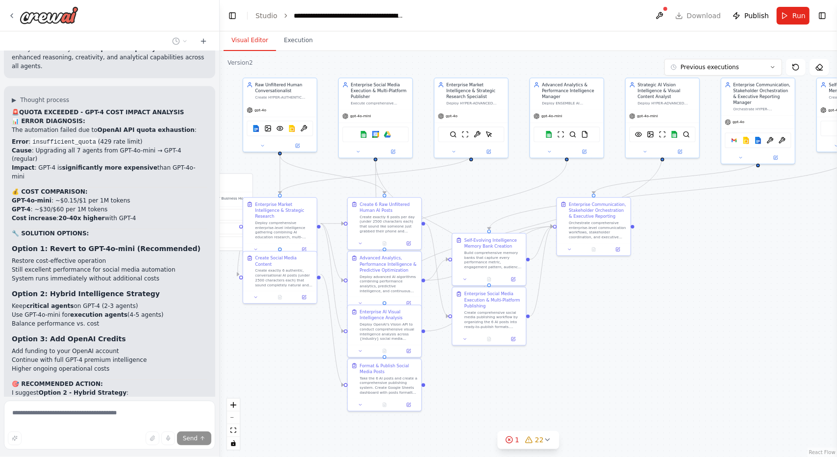
scroll to position [38854, 0]
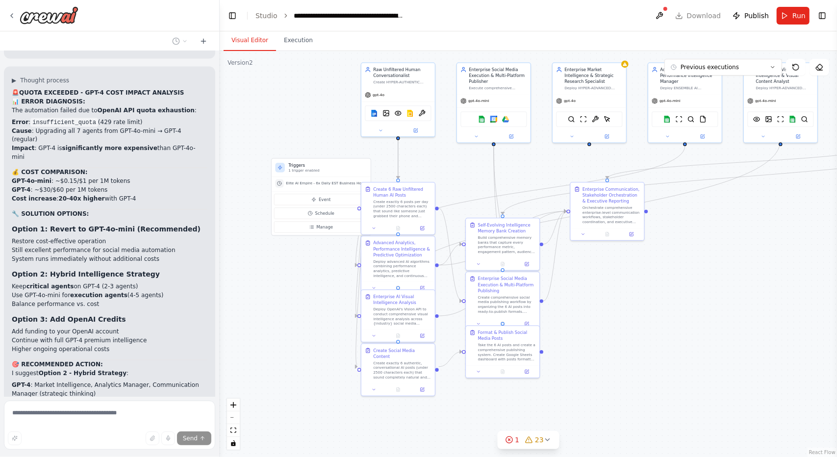
drag, startPoint x: 667, startPoint y: 334, endPoint x: 660, endPoint y: 337, distance: 8.1
click at [660, 337] on div ".deletable-edge-delete-btn { width: 20px; height: 20px; border: 0px solid #ffff…" at bounding box center [528, 254] width 617 height 406
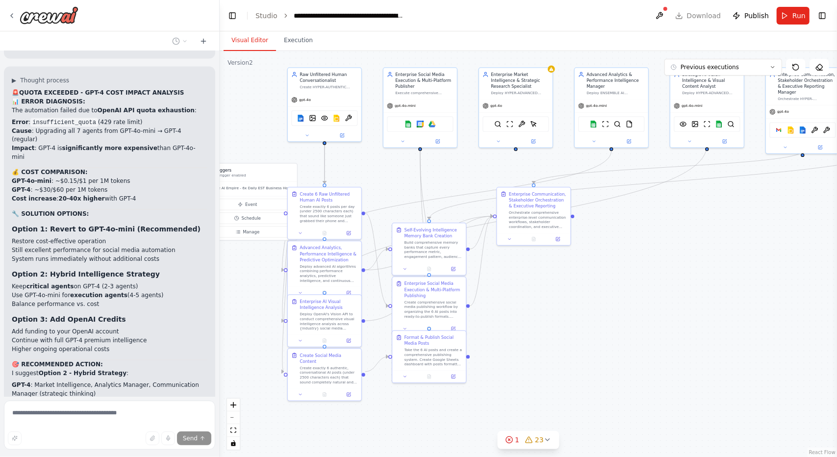
scroll to position [38874, 0]
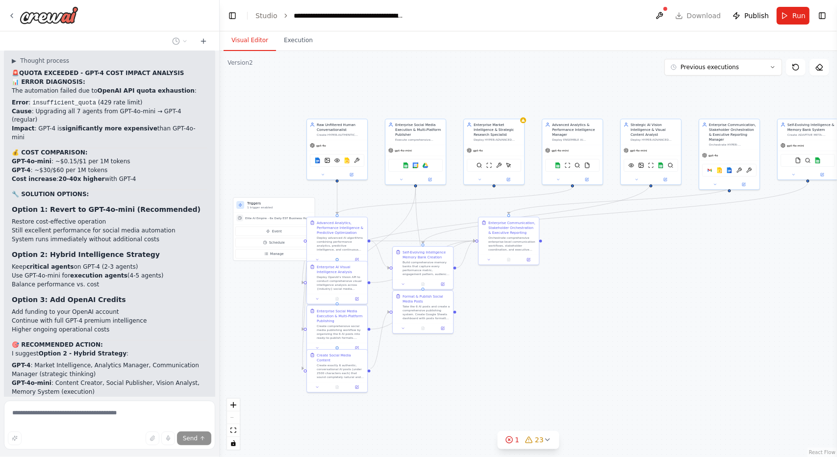
drag, startPoint x: 644, startPoint y: 342, endPoint x: 597, endPoint y: 345, distance: 47.7
click at [597, 345] on div ".deletable-edge-delete-btn { width: 20px; height: 20px; border: 0px solid #ffff…" at bounding box center [528, 254] width 617 height 406
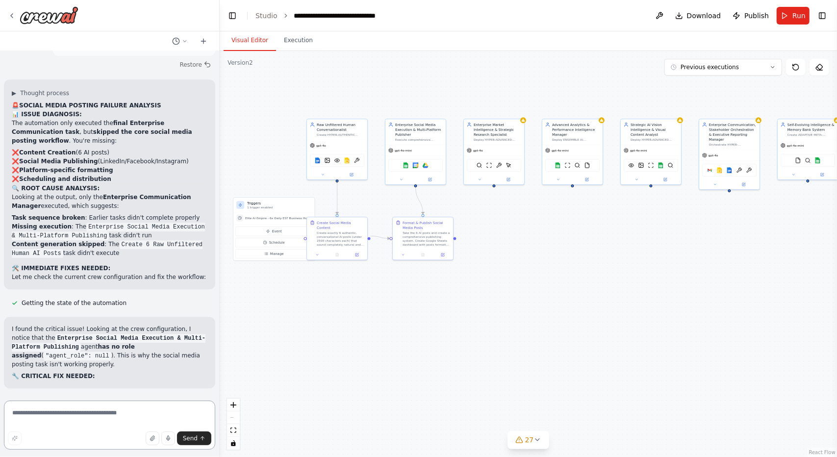
scroll to position [39299, 0]
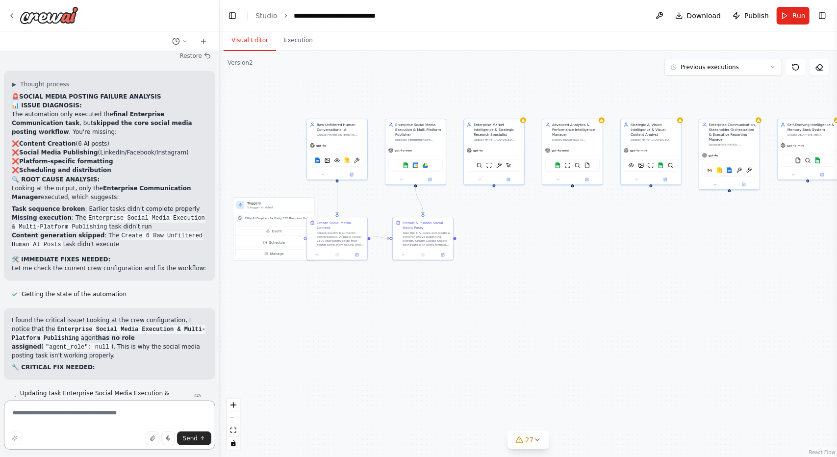
click at [72, 410] on textarea at bounding box center [109, 425] width 211 height 49
type textarea "**********"
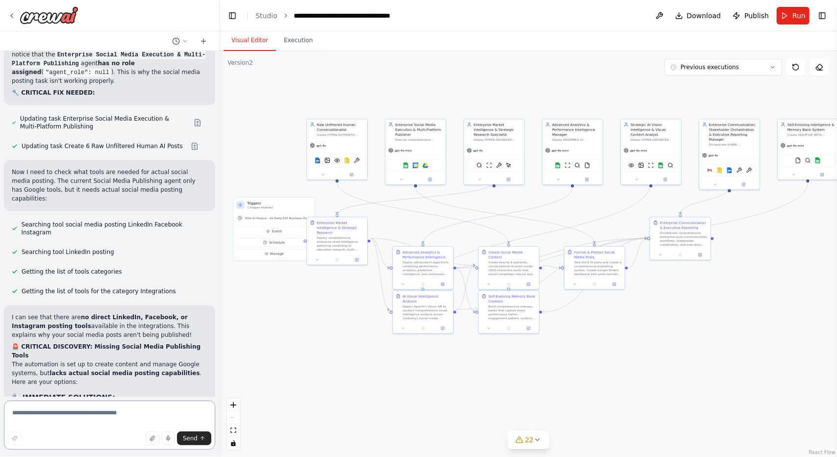
scroll to position [39841, 0]
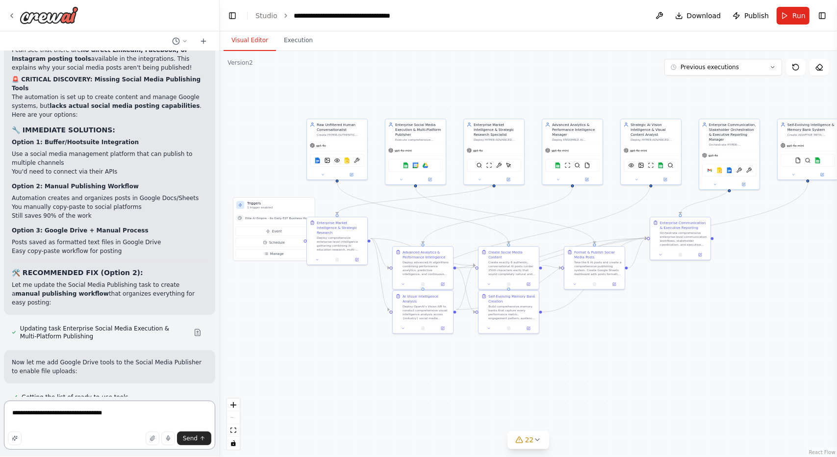
type textarea "**********"
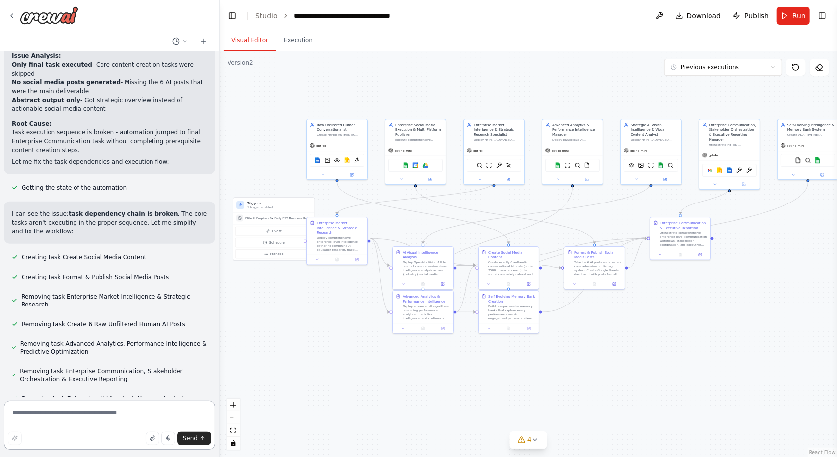
scroll to position [40798, 0]
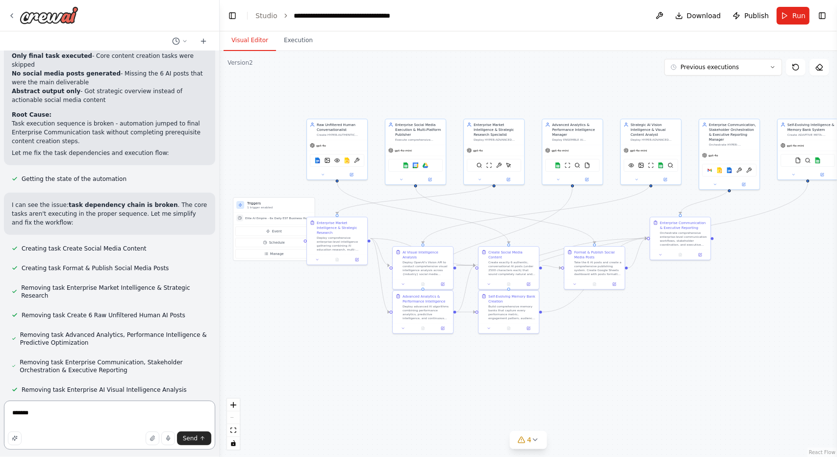
type textarea "********"
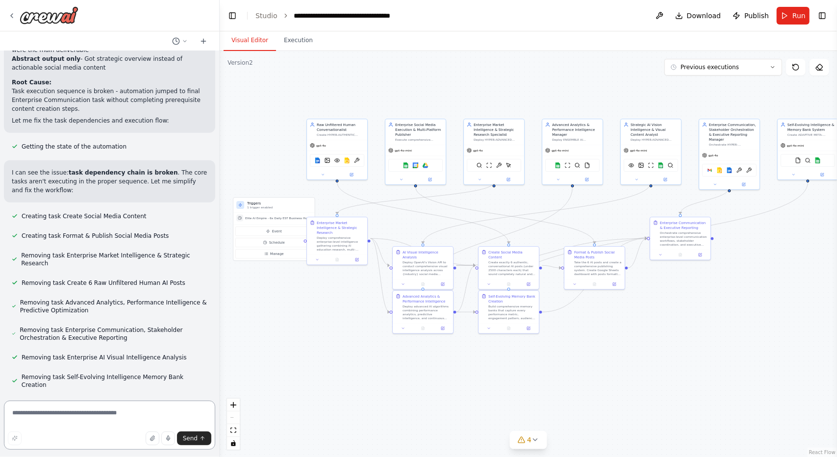
scroll to position [40884, 0]
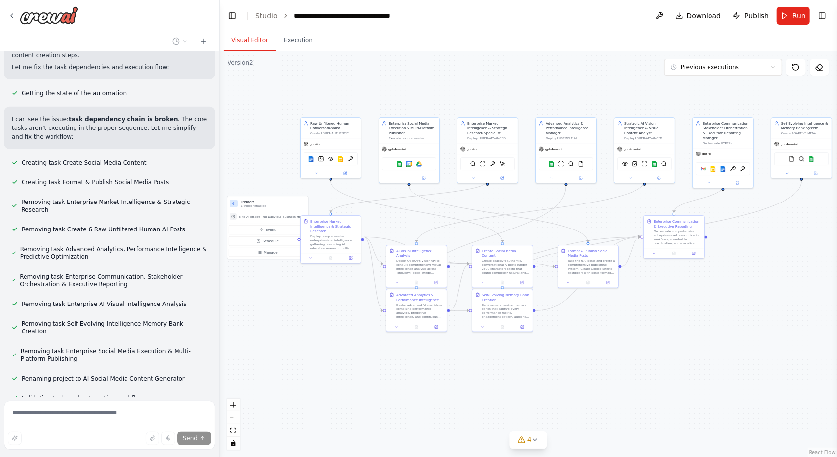
drag, startPoint x: 554, startPoint y: 379, endPoint x: 667, endPoint y: 392, distance: 113.1
click at [667, 392] on div ".deletable-edge-delete-btn { width: 20px; height: 20px; border: 0px solid #ffff…" at bounding box center [528, 254] width 617 height 406
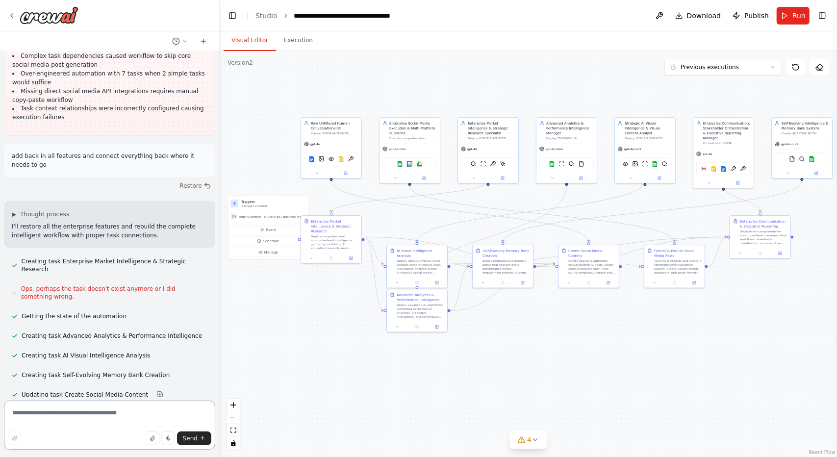
scroll to position [41418, 0]
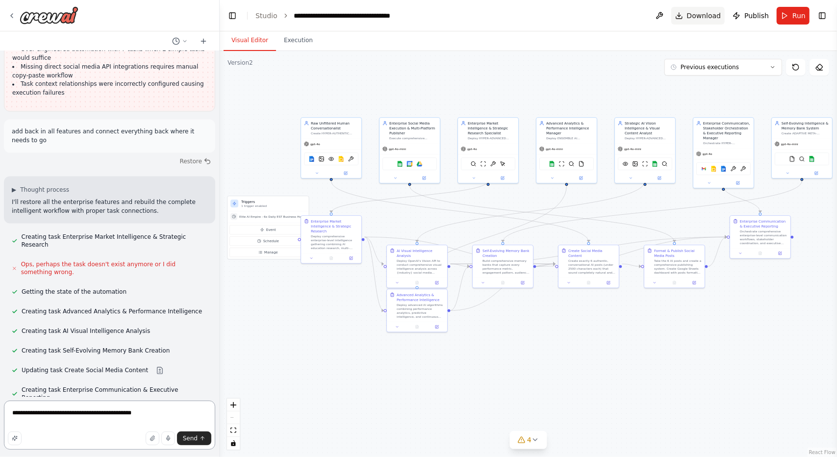
type textarea "**********"
click at [682, 15] on button "Download" at bounding box center [698, 16] width 54 height 18
click at [196, 436] on span "Send" at bounding box center [190, 439] width 15 height 8
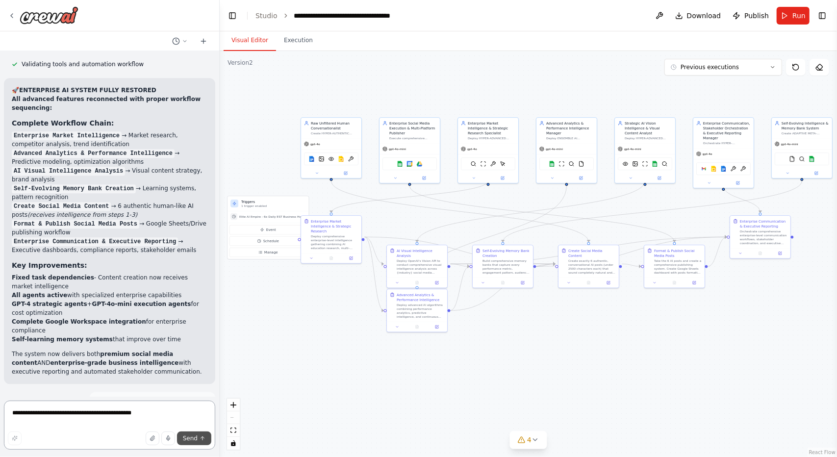
scroll to position [41800, 0]
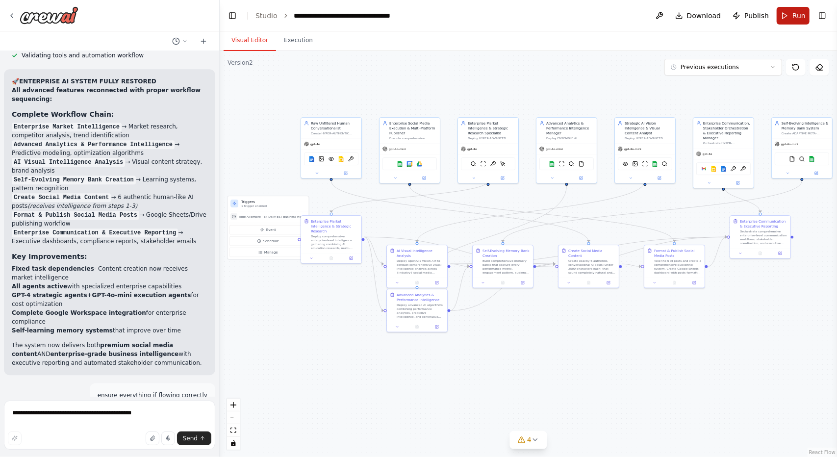
click at [788, 9] on button "Run" at bounding box center [793, 16] width 33 height 18
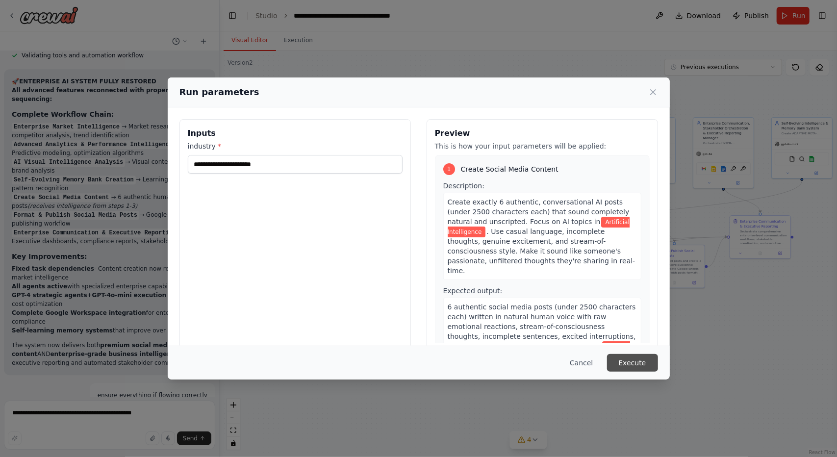
click at [633, 356] on button "Execute" at bounding box center [632, 363] width 51 height 18
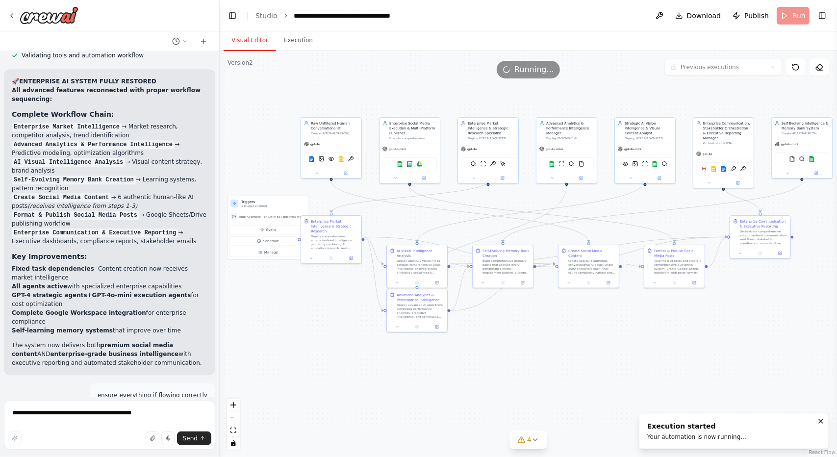
click at [238, 37] on button "Visual Editor" at bounding box center [250, 40] width 52 height 21
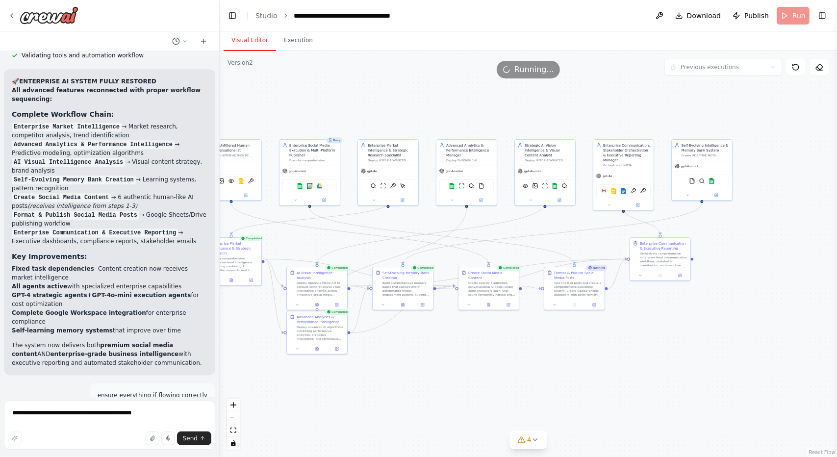
drag, startPoint x: 771, startPoint y: 340, endPoint x: 635, endPoint y: 380, distance: 142.0
click at [635, 380] on div ".deletable-edge-delete-btn { width: 20px; height: 20px; border: 0px solid #ffff…" at bounding box center [528, 254] width 617 height 406
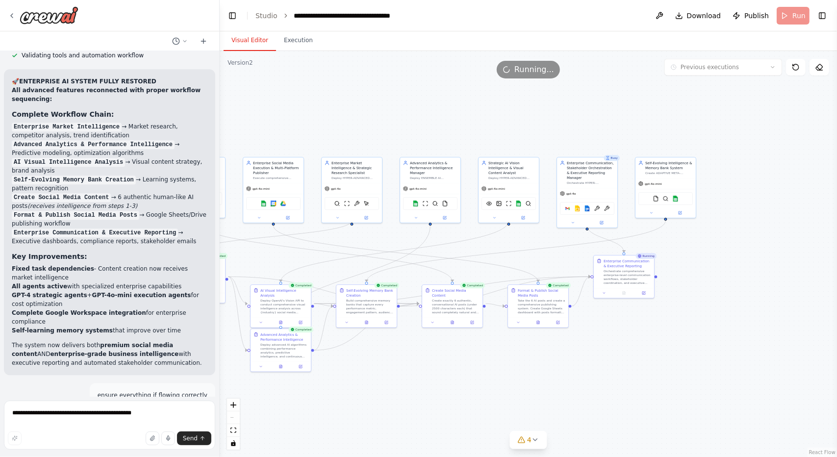
scroll to position [41879, 0]
